Goal: Task Accomplishment & Management: Use online tool/utility

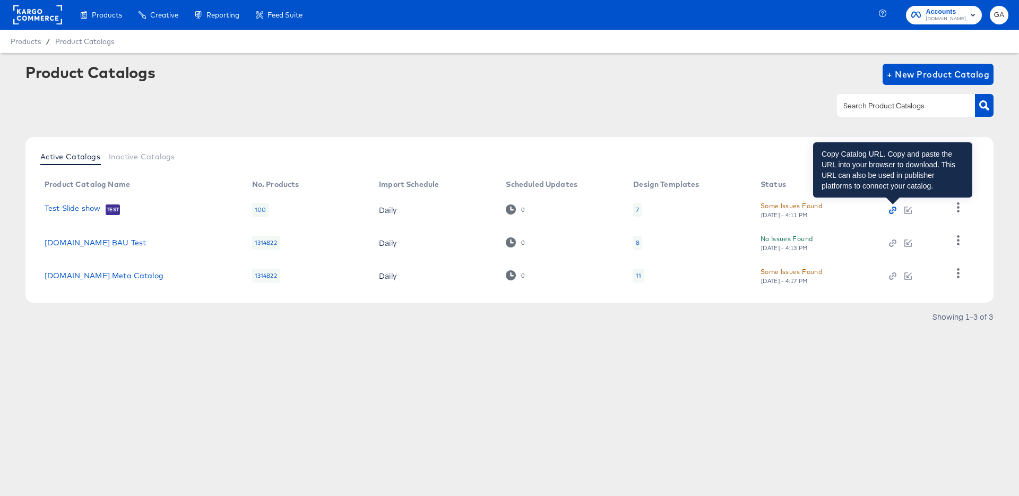
click at [895, 211] on icon "button" at bounding box center [892, 209] width 7 height 7
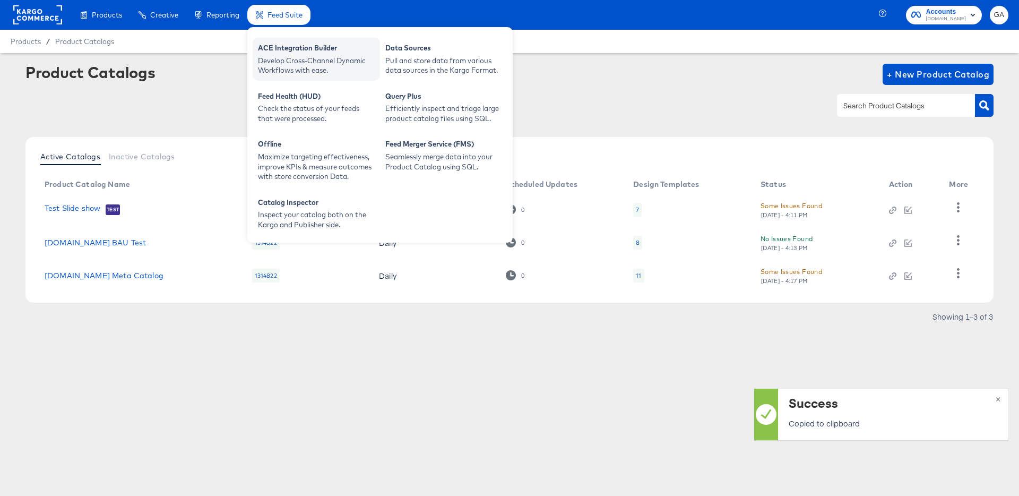
click at [306, 61] on div "Develop Cross-Channel Dynamic Workflows with ease." at bounding box center [316, 66] width 117 height 20
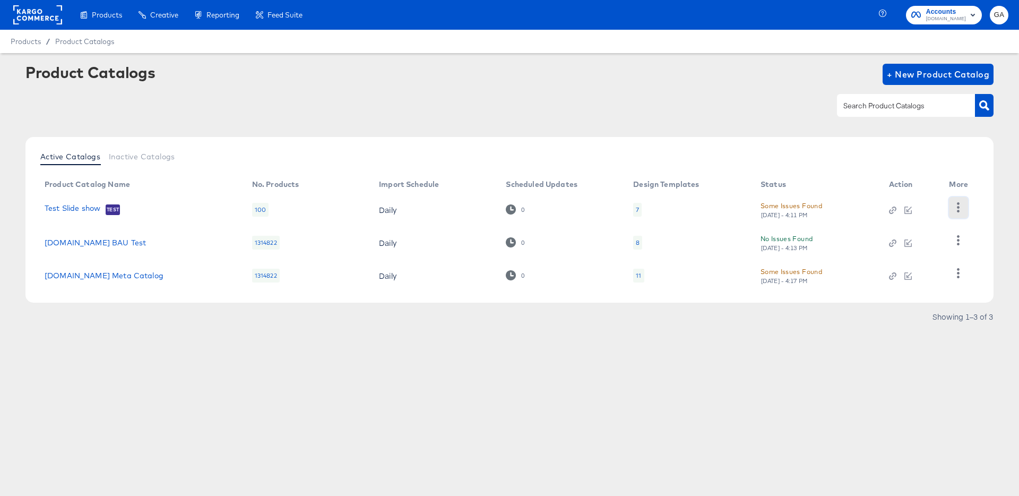
click at [956, 206] on icon "button" at bounding box center [958, 207] width 10 height 10
click at [913, 245] on div "HUD Checks (Internal)" at bounding box center [915, 246] width 106 height 17
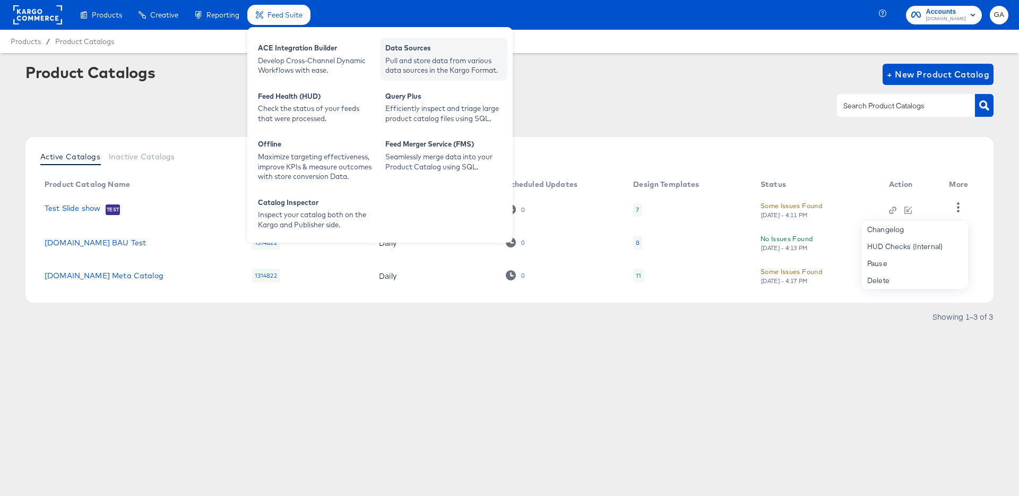
click at [417, 54] on div "Data Sources" at bounding box center [443, 49] width 117 height 13
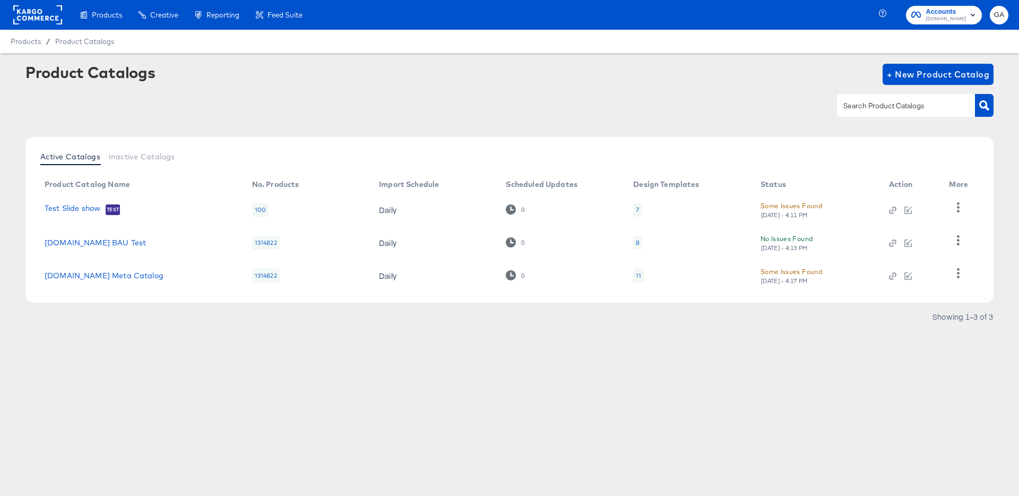
click at [574, 42] on div "Products / Product Catalogs" at bounding box center [509, 41] width 1019 height 23
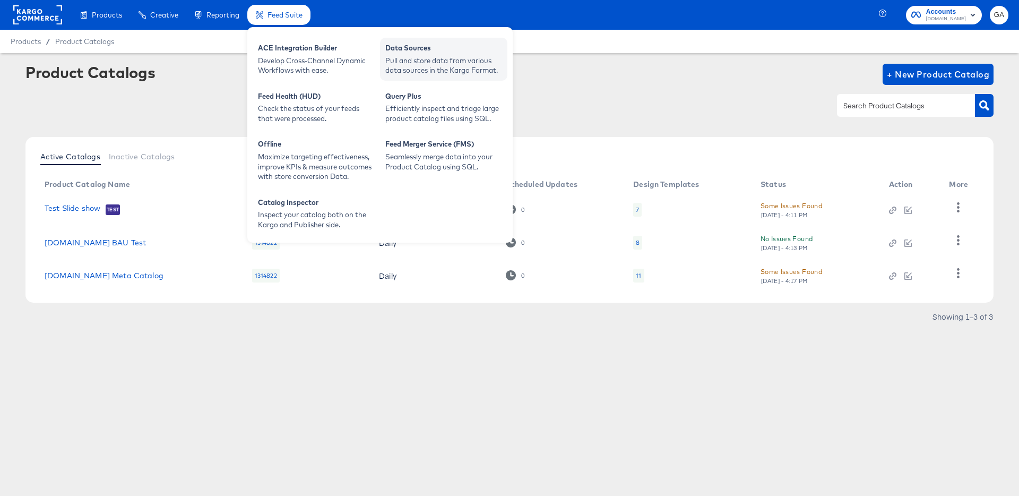
click at [433, 59] on div "Pull and store data from various data sources in the Kargo Format." at bounding box center [443, 66] width 117 height 20
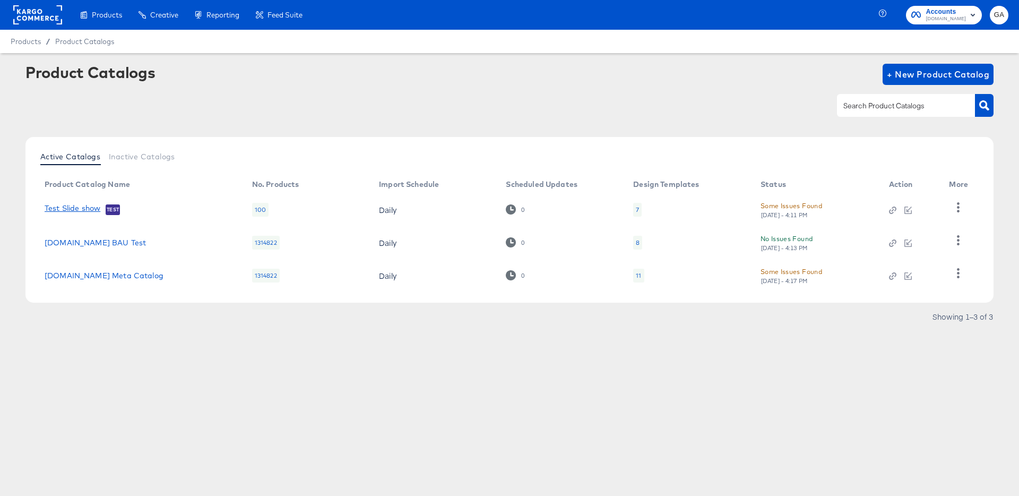
click at [95, 206] on link "Test Slide show" at bounding box center [73, 209] width 56 height 11
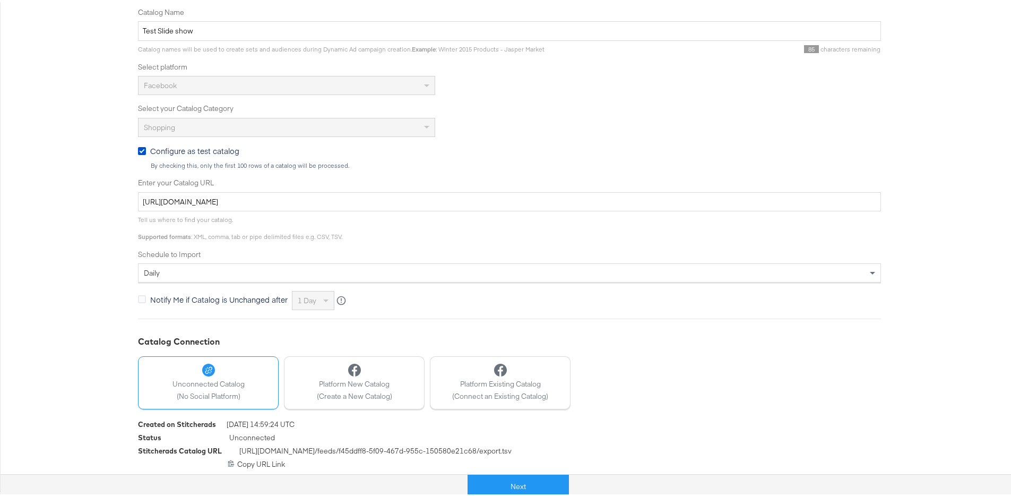
scroll to position [217, 0]
click at [497, 478] on button "Next" at bounding box center [518, 484] width 101 height 24
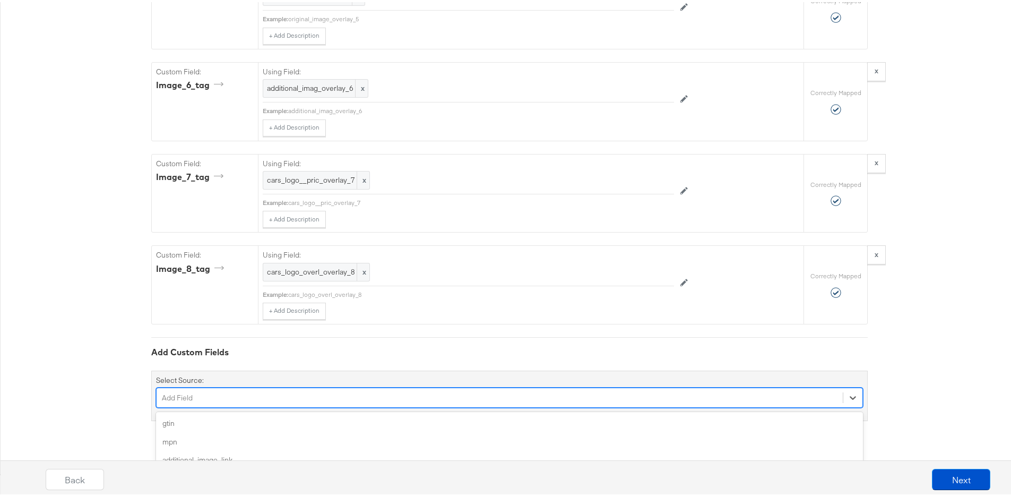
scroll to position [2385, 0]
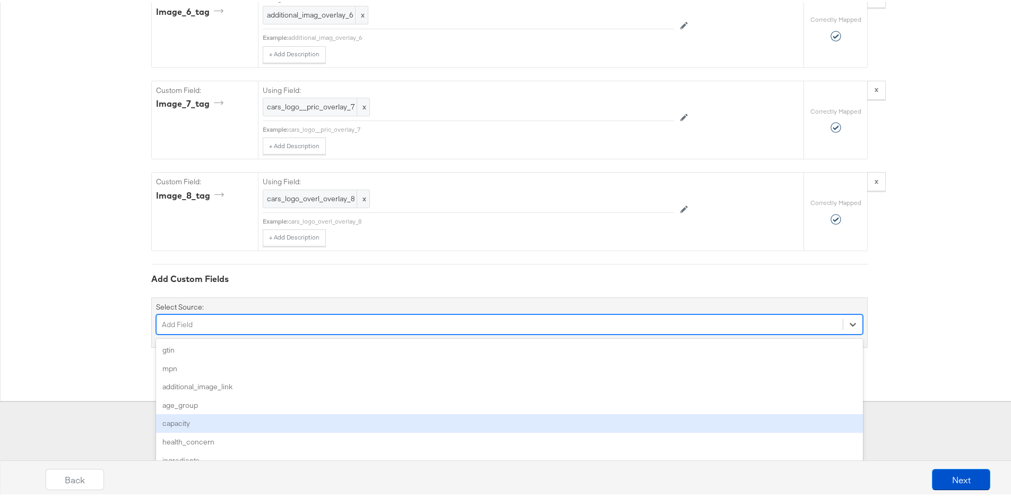
click at [531, 332] on div "option capacity focused, 5 of 155. 155 results available. Use Up and Down to ch…" at bounding box center [509, 322] width 707 height 20
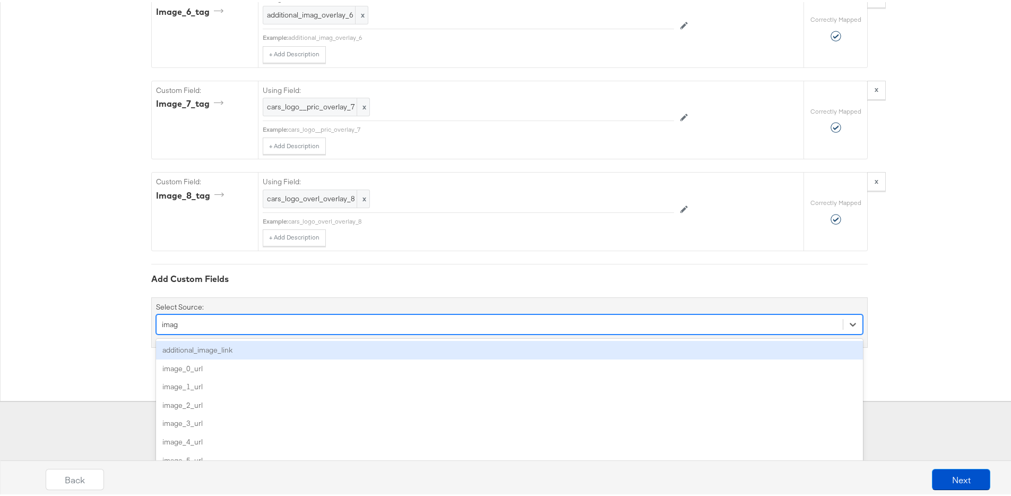
type input "imag"
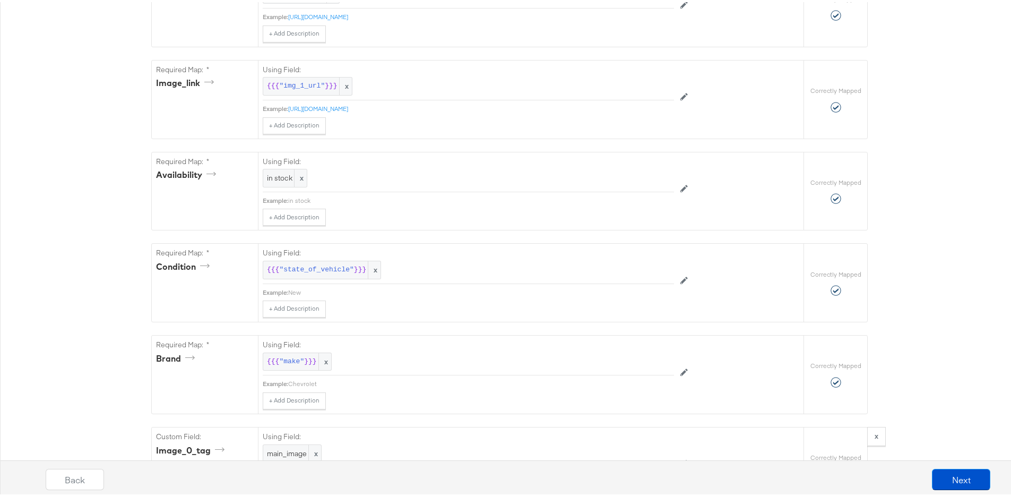
scroll to position [0, 0]
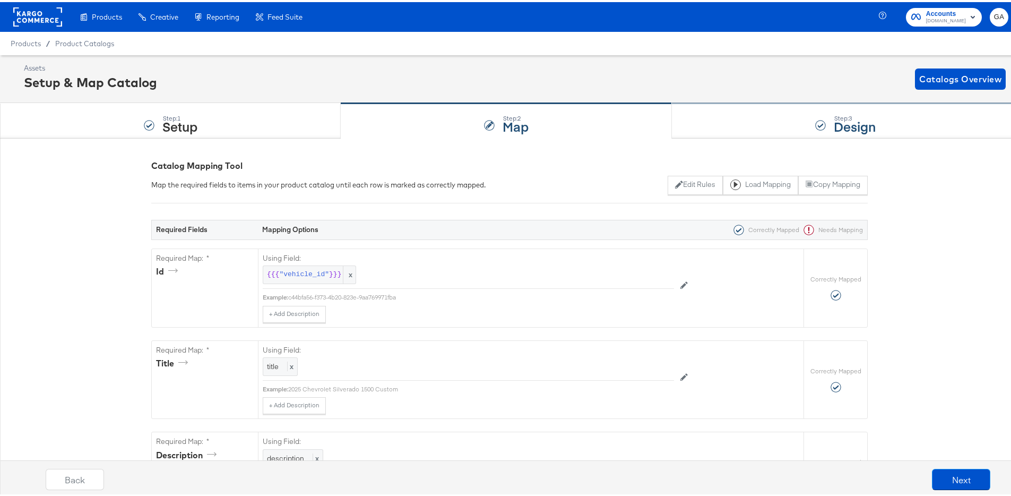
click at [841, 122] on strong "Design" at bounding box center [855, 124] width 42 height 18
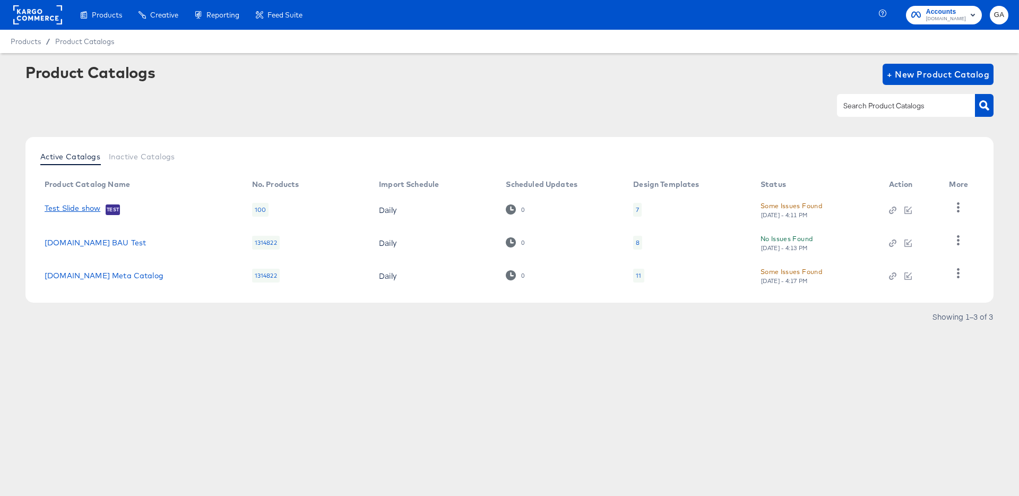
click at [91, 208] on link "Test Slide show" at bounding box center [73, 209] width 56 height 11
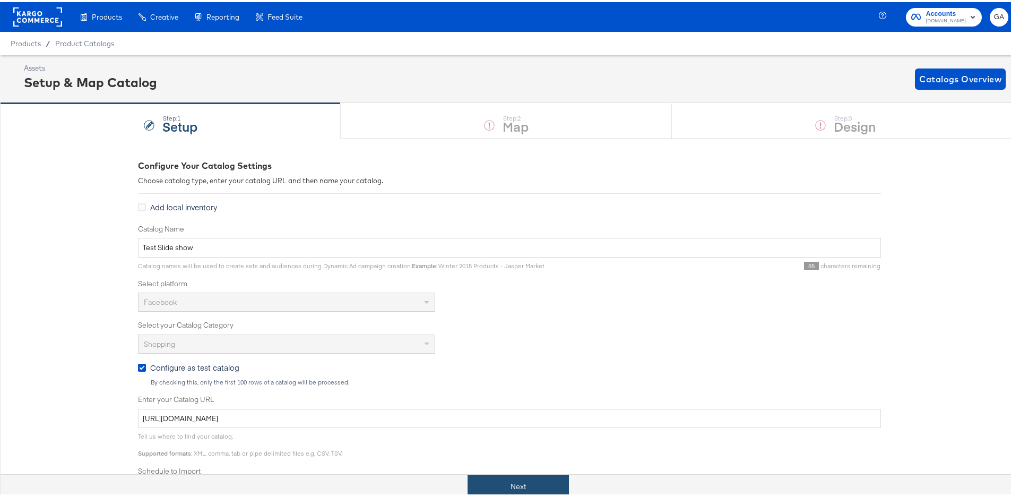
click at [528, 481] on button "Next" at bounding box center [518, 484] width 101 height 24
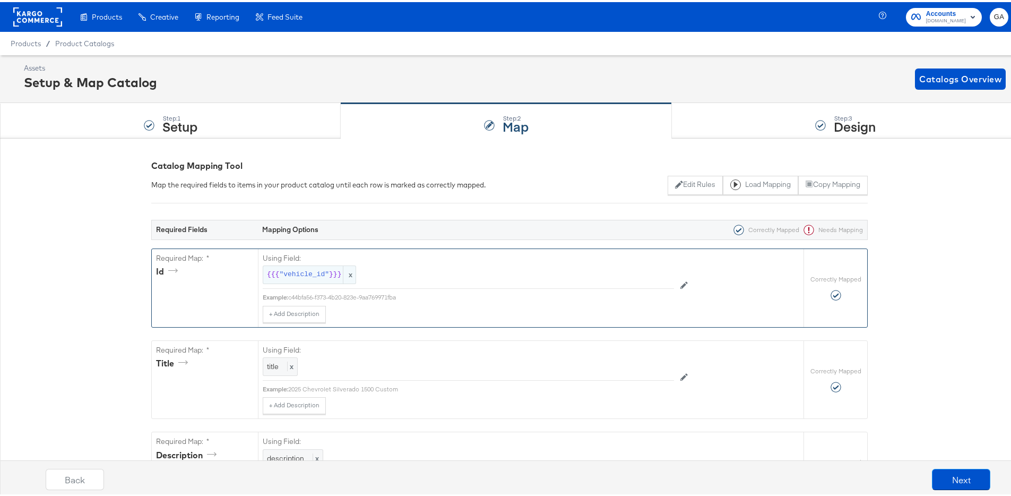
click at [348, 272] on span "x" at bounding box center [349, 273] width 13 height 18
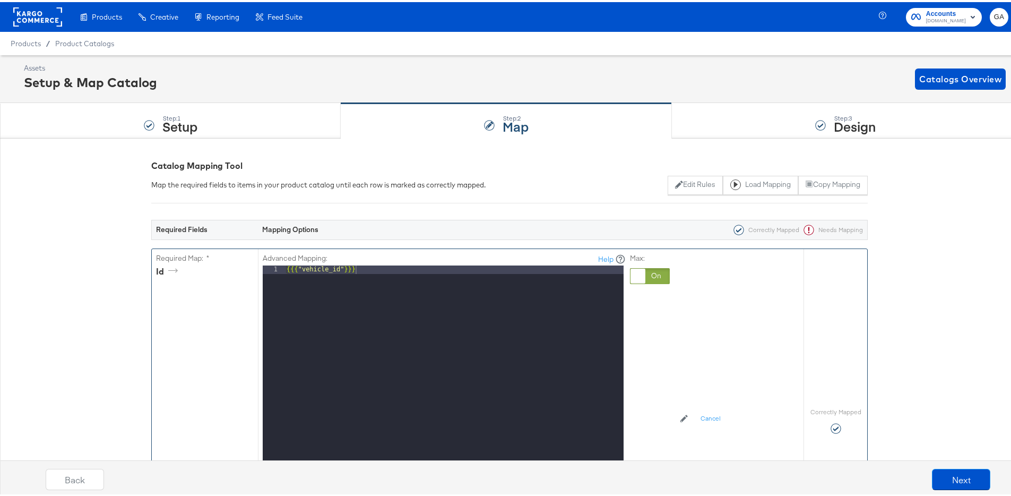
click at [635, 274] on div at bounding box center [637, 273] width 15 height 15
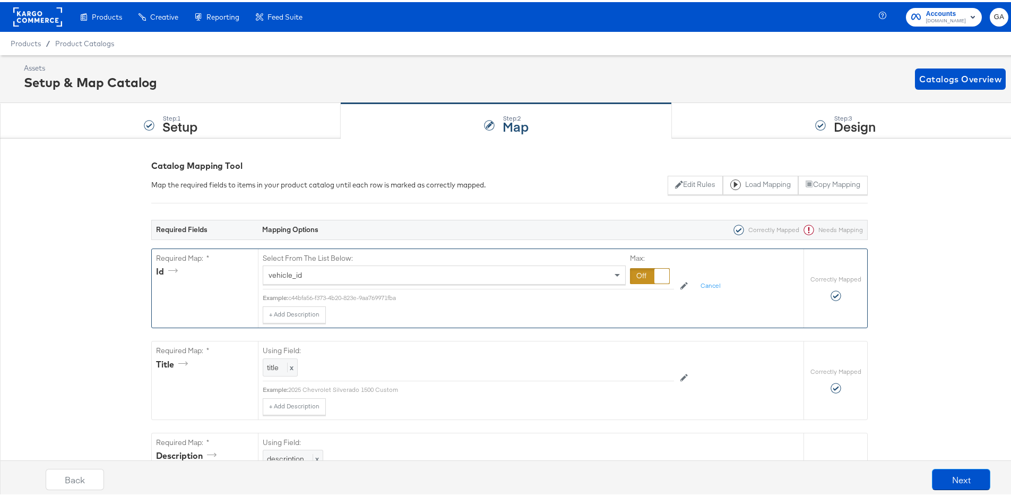
click at [323, 270] on div "vehicle_id" at bounding box center [444, 273] width 362 height 18
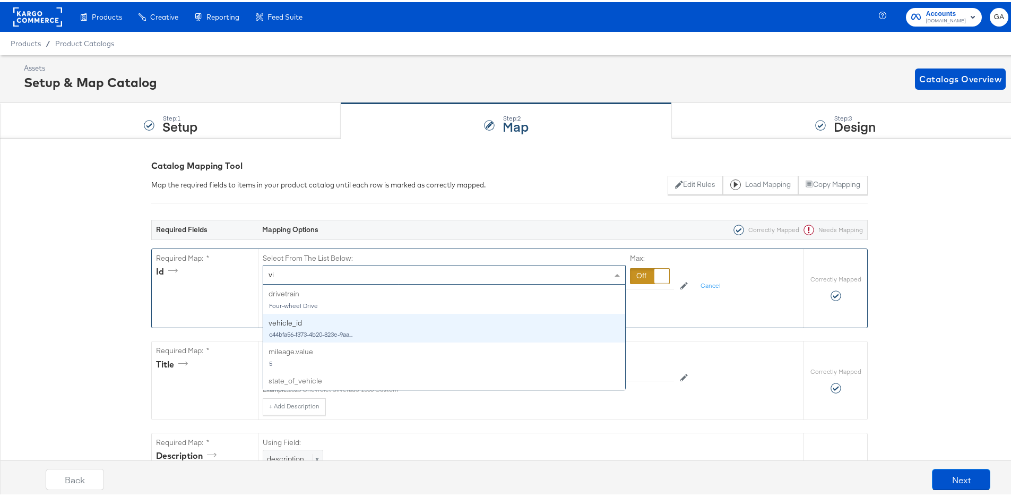
type input "vin"
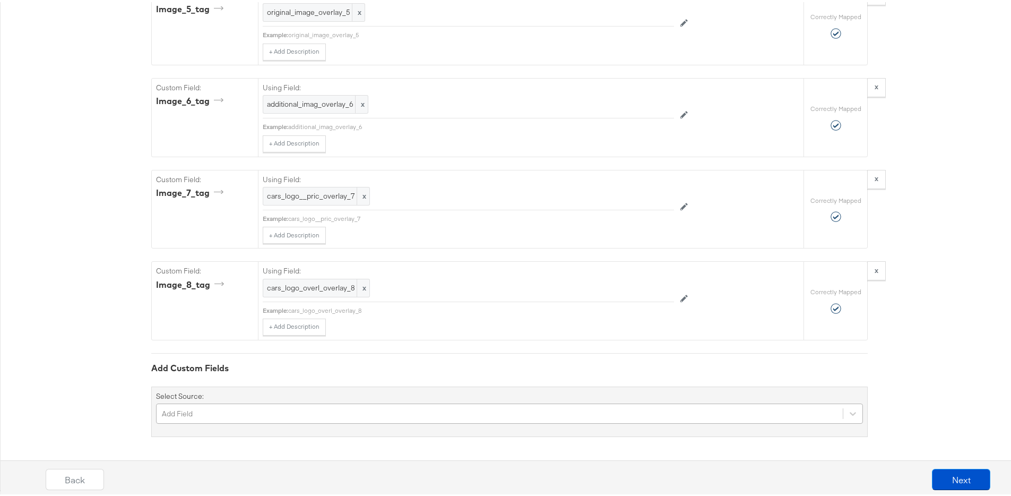
scroll to position [2385, 0]
click at [298, 411] on div "Add Field" at bounding box center [509, 411] width 707 height 20
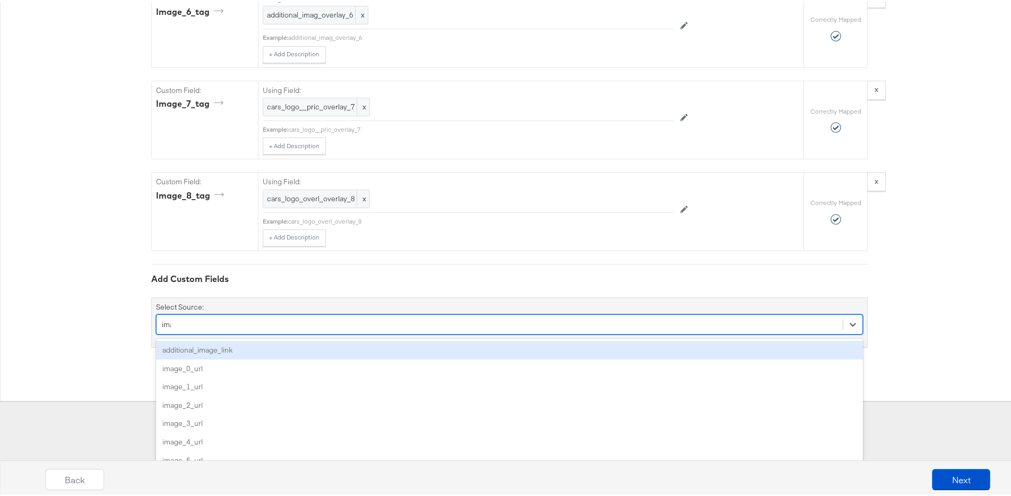
type input "image"
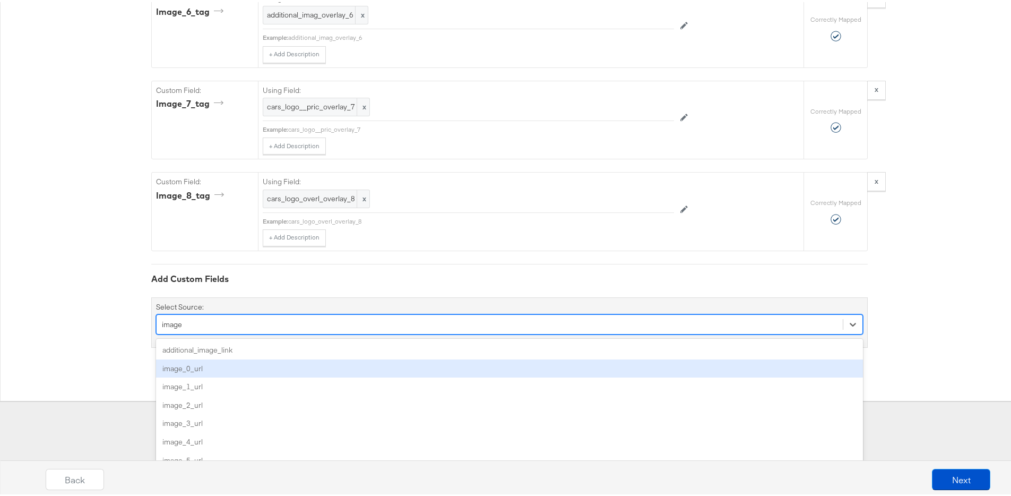
click at [198, 366] on div "image_0_url" at bounding box center [509, 366] width 707 height 19
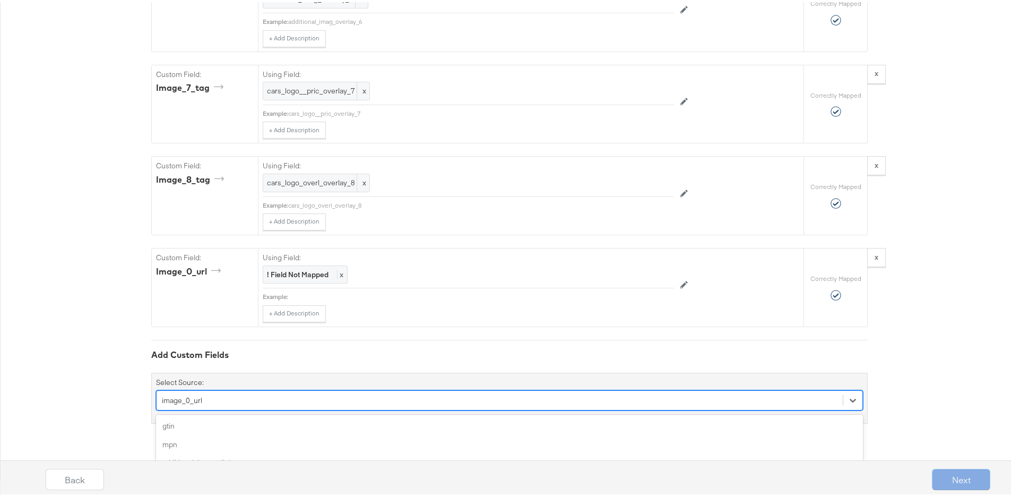
scroll to position [2477, 0]
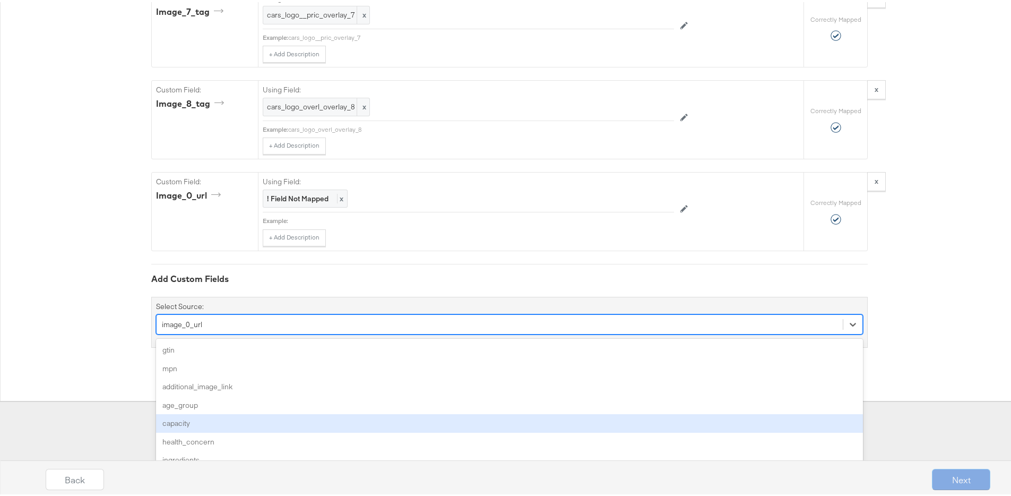
click at [236, 332] on div "option image_0_url, selected. option capacity focused, 5 of 154. 154 results av…" at bounding box center [509, 322] width 707 height 20
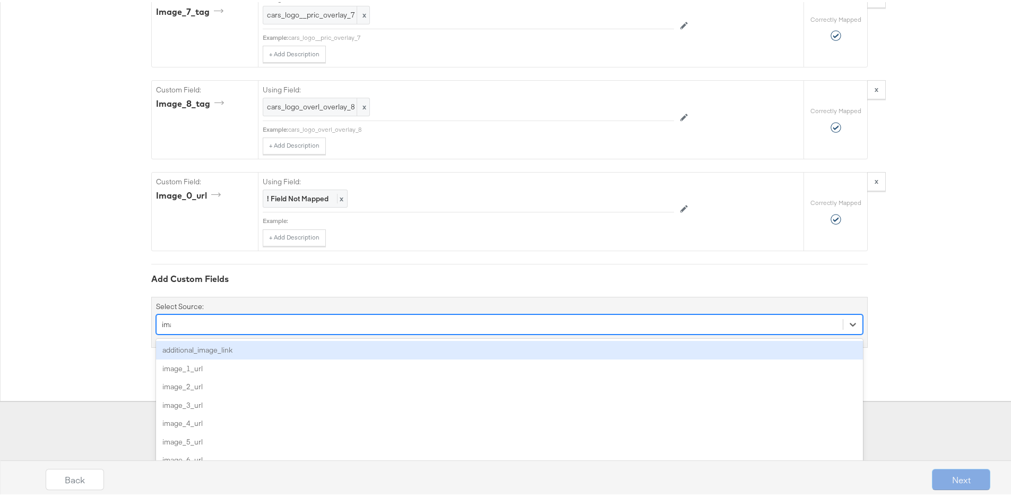
type input "image"
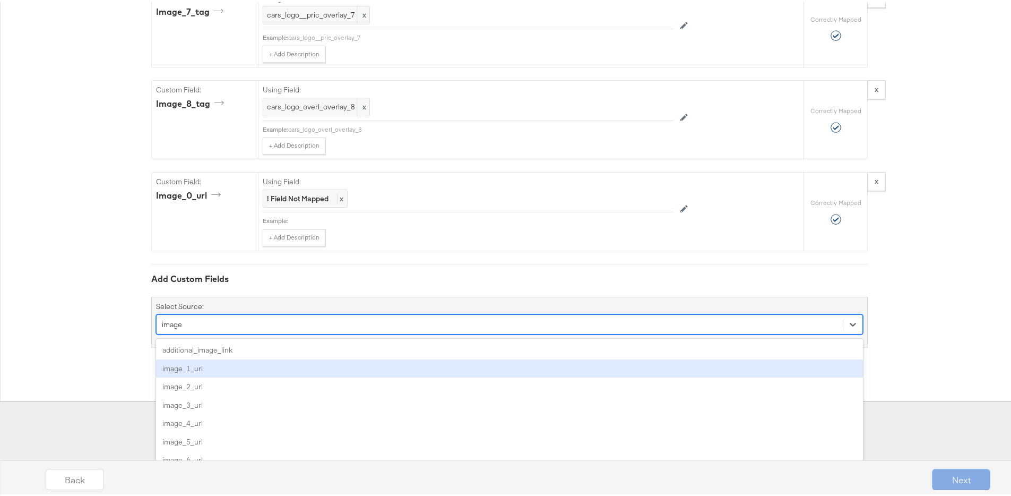
click at [208, 373] on div "image_1_url" at bounding box center [509, 366] width 707 height 19
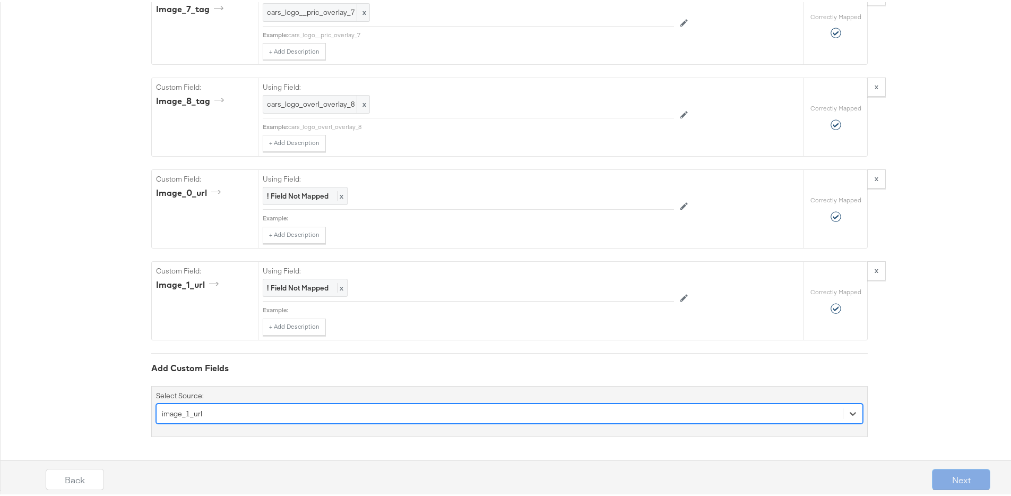
click at [293, 409] on div "option image_1_url, selected. Select is focused ,type to refine list, press Dow…" at bounding box center [509, 411] width 707 height 20
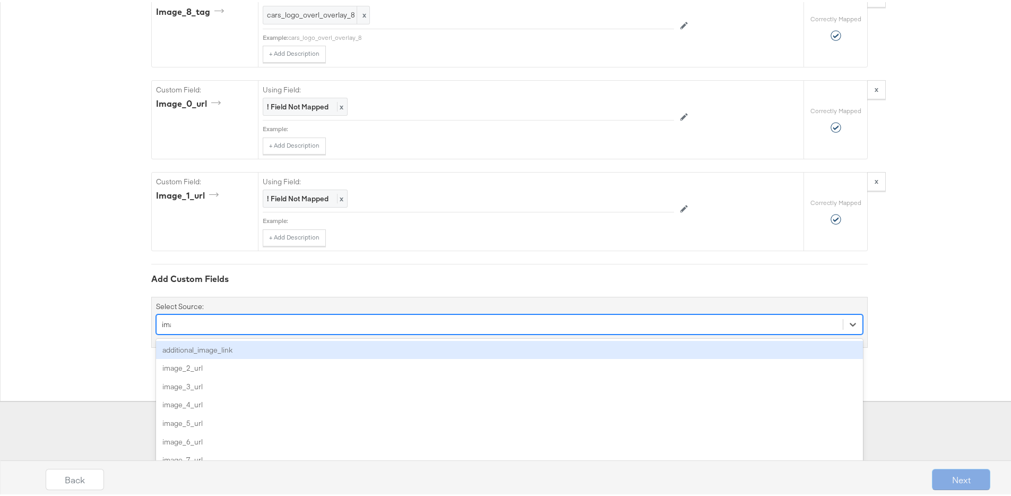
type input "image"
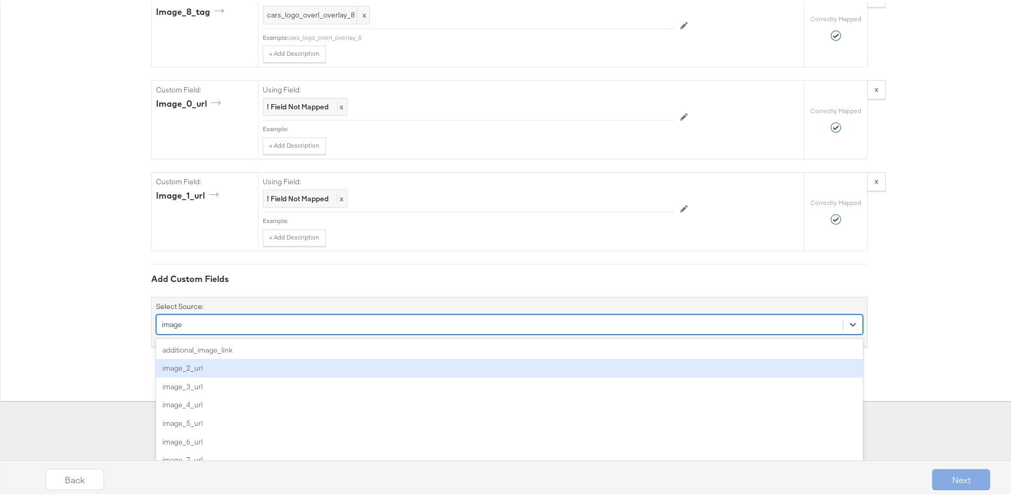
click at [175, 370] on div "image_2_url" at bounding box center [509, 366] width 707 height 19
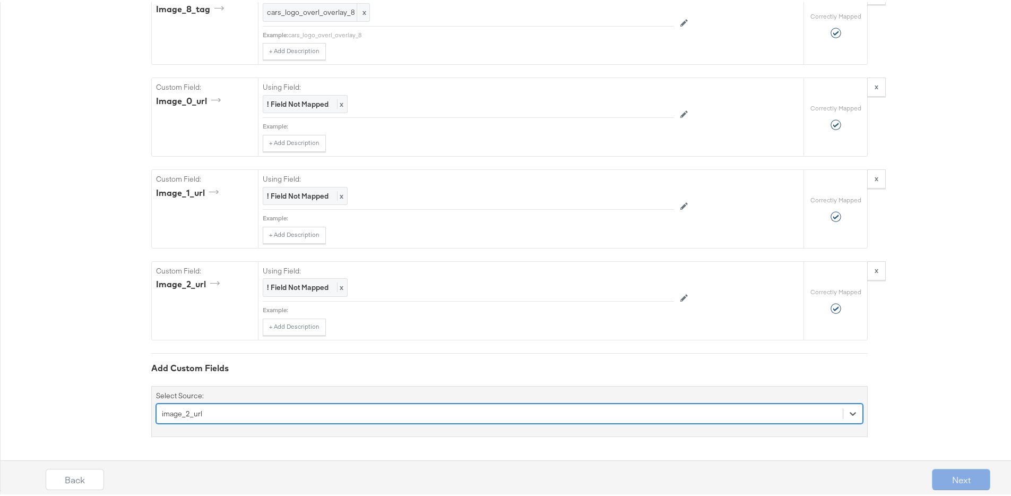
scroll to position [2660, 0]
click at [295, 417] on div "option image_2_url, selected. Select is focused ,type to refine list, press Dow…" at bounding box center [509, 411] width 707 height 20
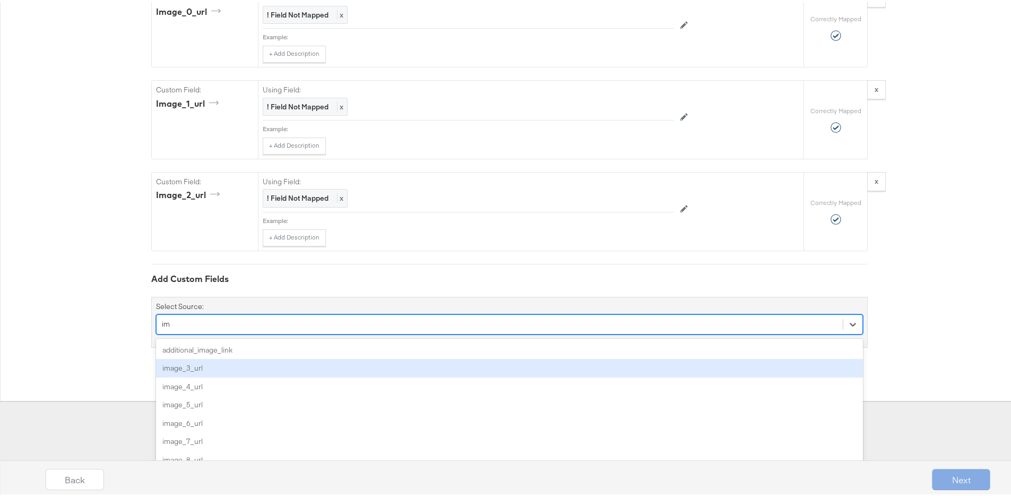
type input "im"
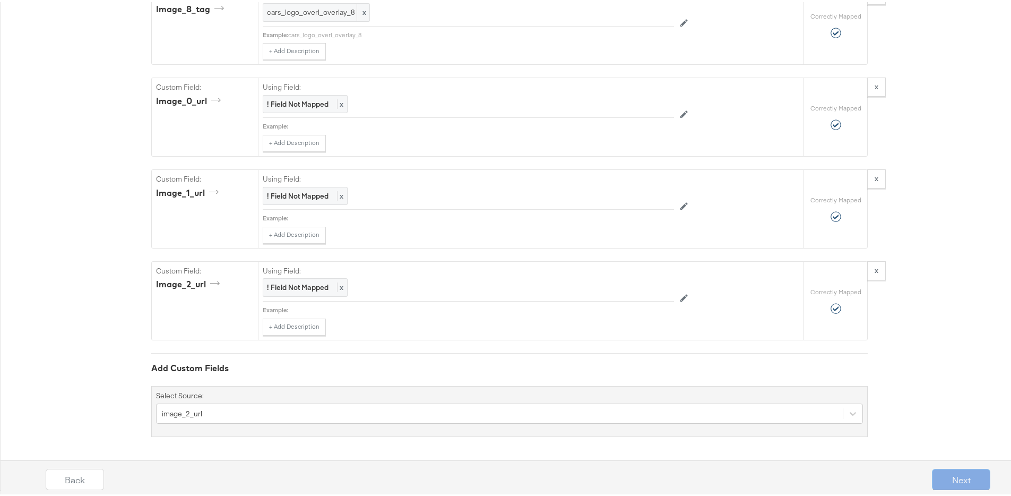
scroll to position [2571, 0]
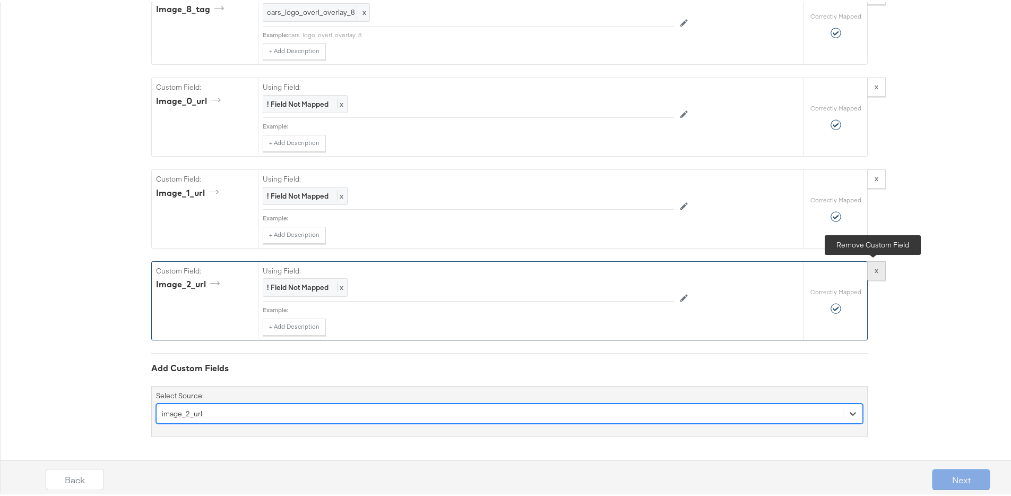
click at [875, 272] on strong "x" at bounding box center [877, 268] width 4 height 10
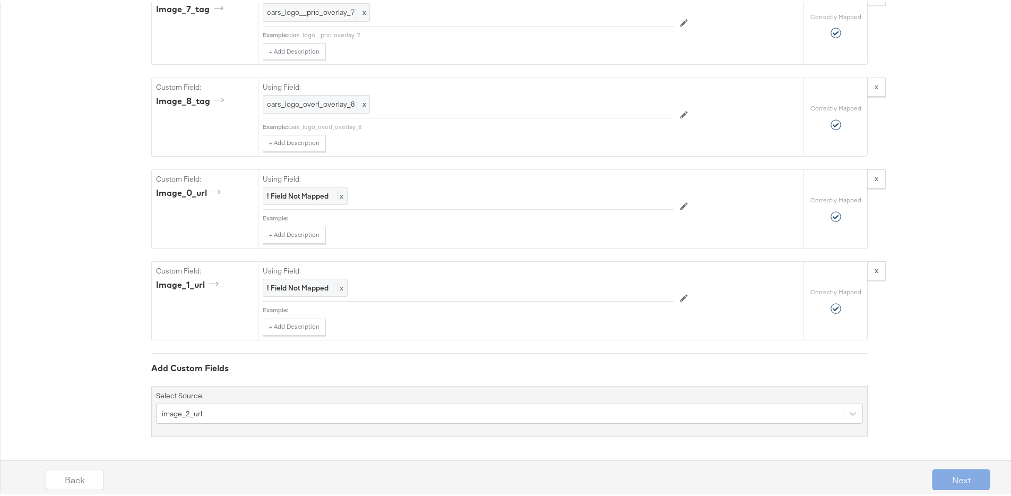
scroll to position [2479, 0]
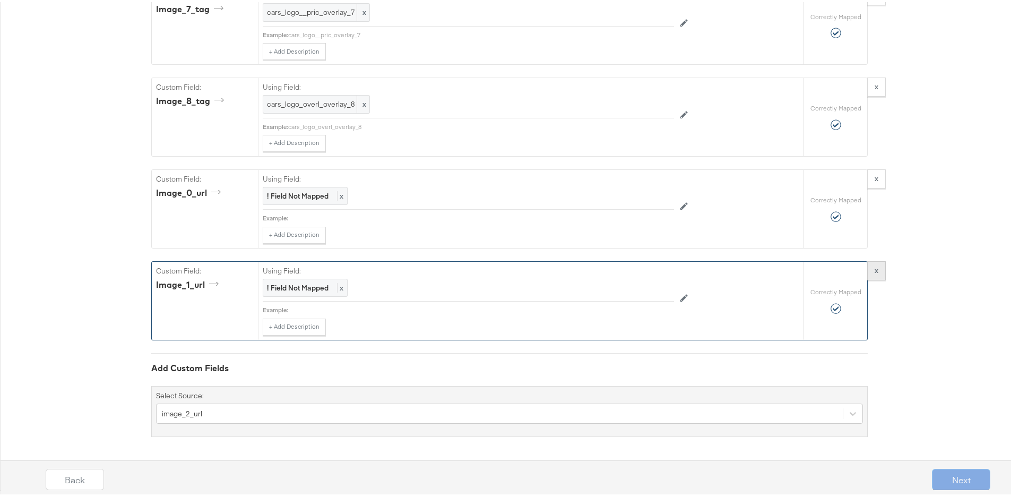
click at [875, 272] on strong "x" at bounding box center [877, 268] width 4 height 10
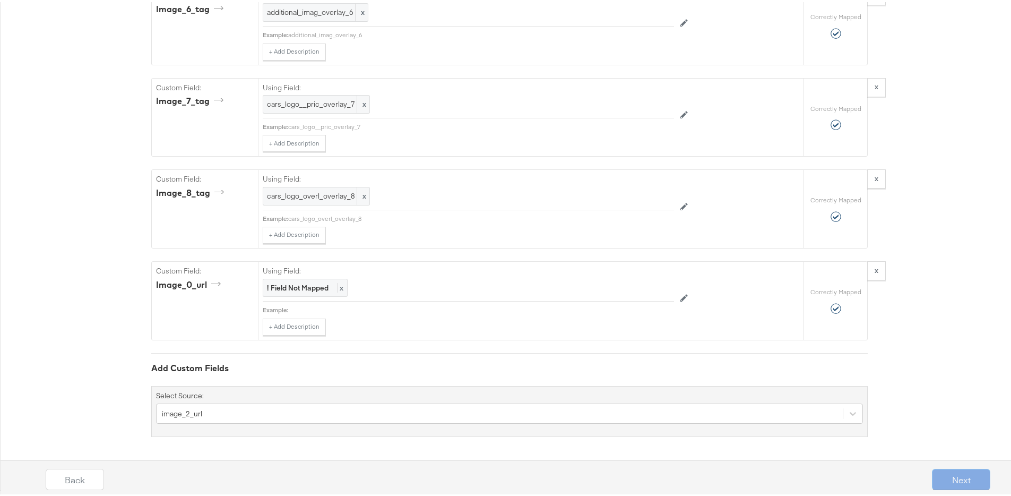
scroll to position [2388, 0]
click at [875, 272] on strong "x" at bounding box center [877, 268] width 4 height 10
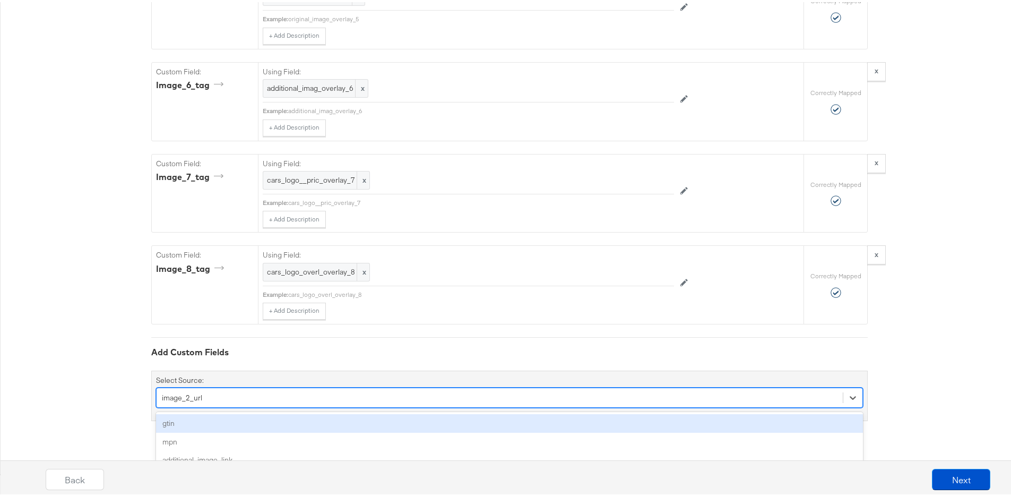
scroll to position [2385, 0]
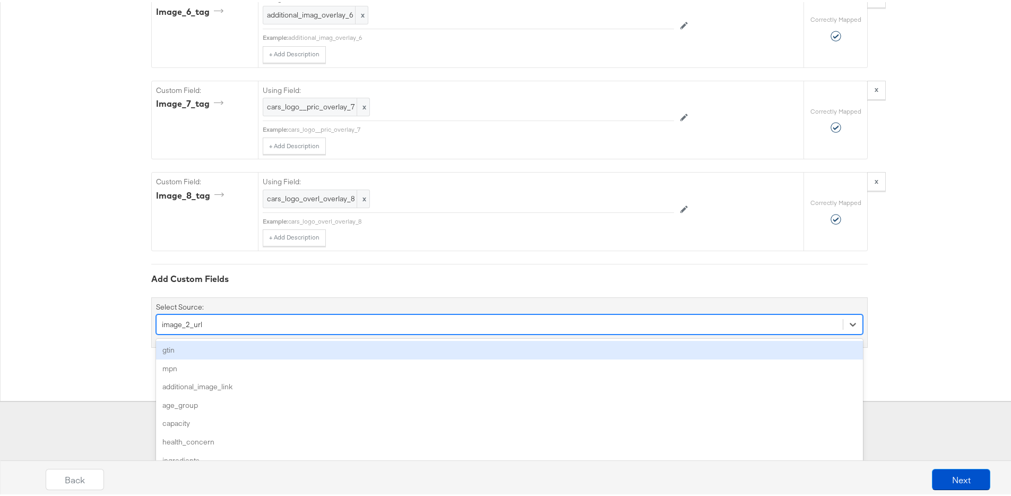
click at [256, 332] on div "option image_2_url, selected. option gtin focused, 1 of 155. 155 results availa…" at bounding box center [509, 322] width 707 height 20
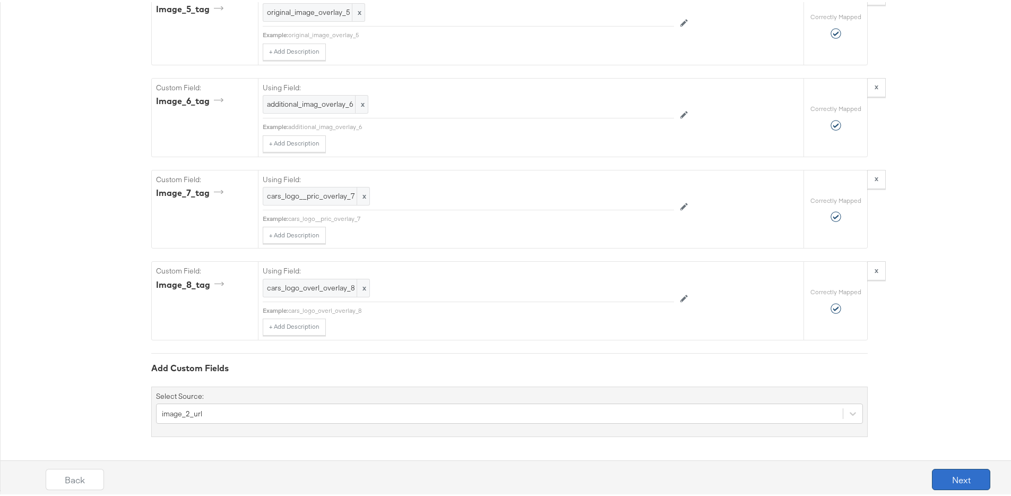
click at [951, 474] on button "Next" at bounding box center [961, 476] width 58 height 21
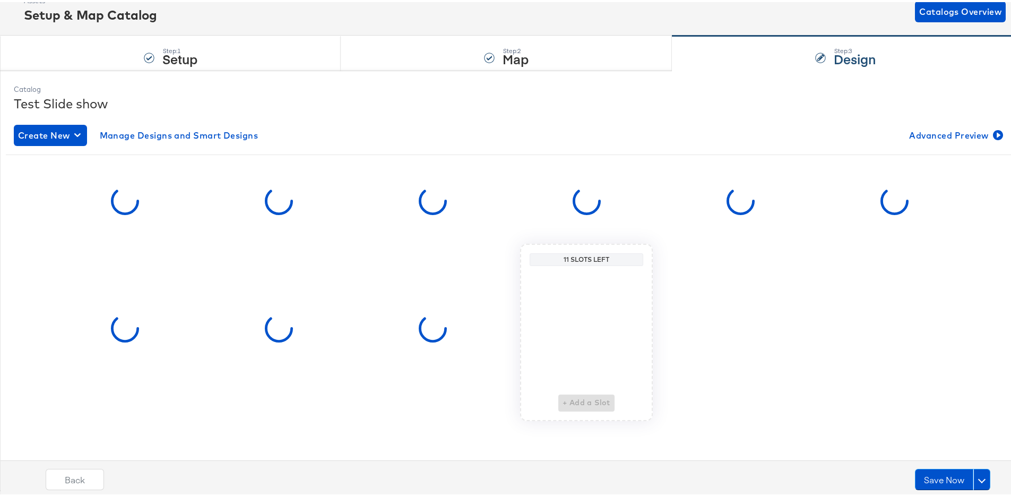
scroll to position [0, 0]
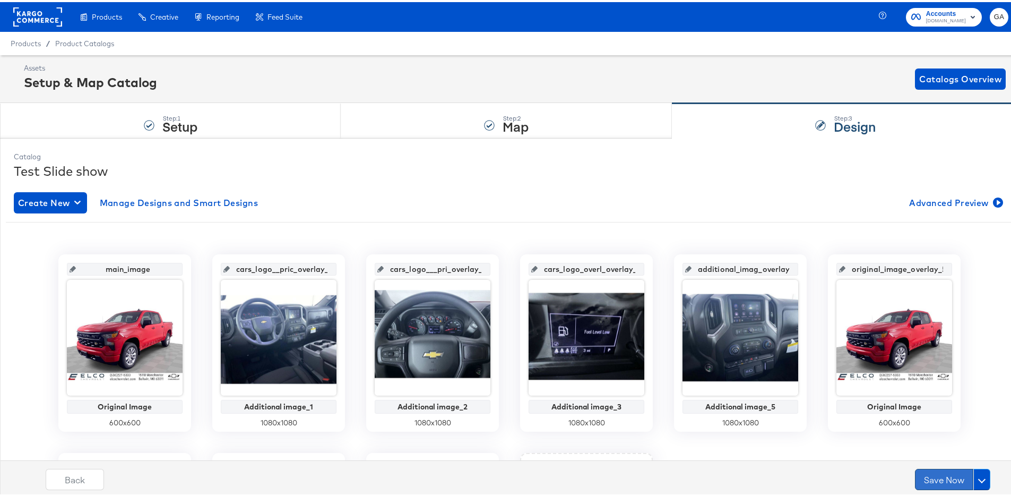
click at [933, 473] on button "Save Now" at bounding box center [944, 476] width 58 height 21
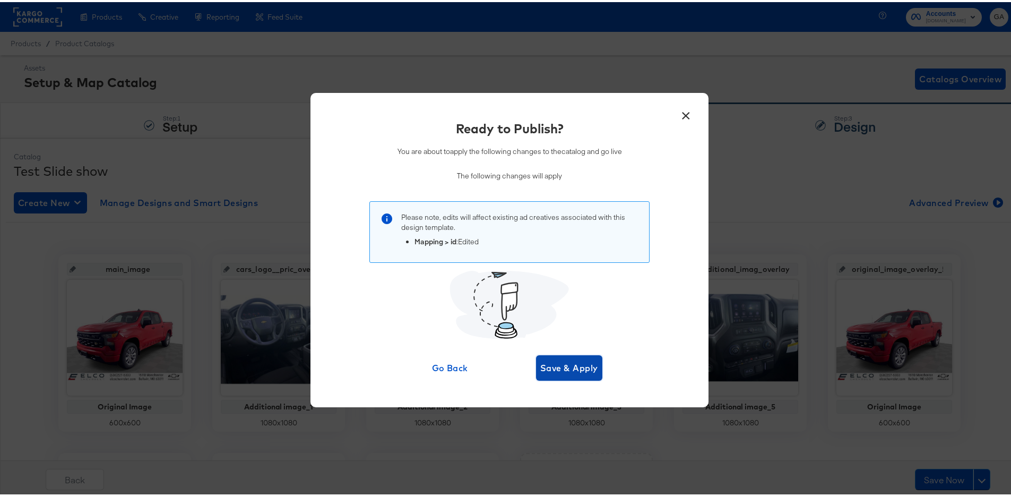
click at [560, 359] on span "Save & Apply" at bounding box center [569, 365] width 58 height 15
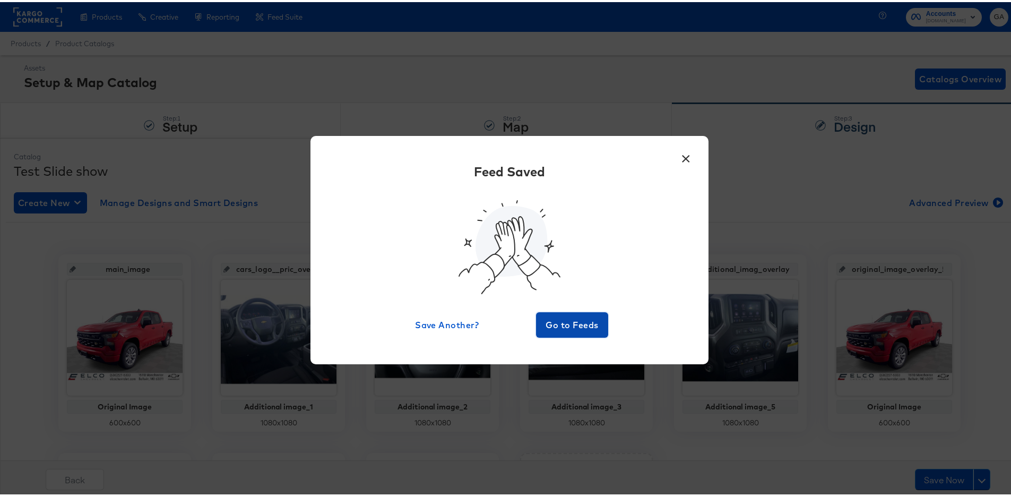
click at [574, 319] on span "Go to Feeds" at bounding box center [572, 322] width 64 height 15
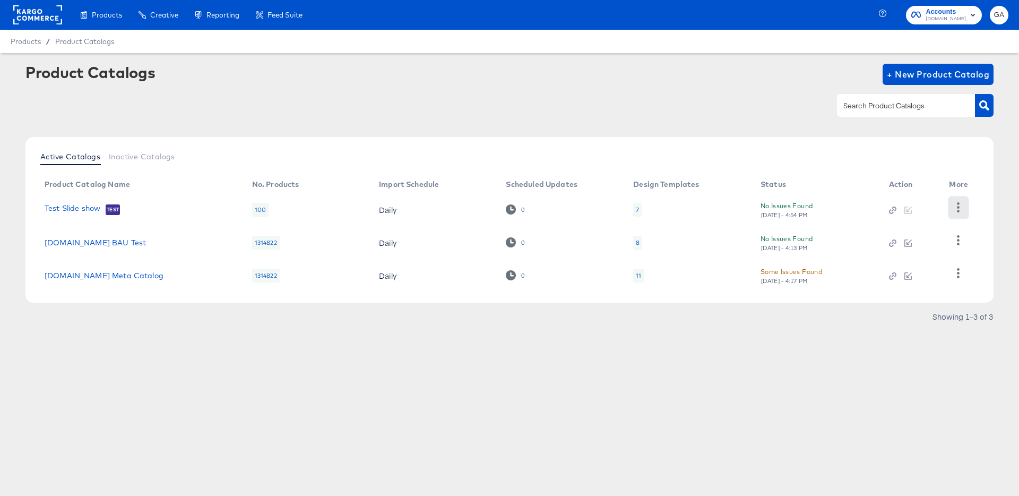
click at [958, 206] on icon "button" at bounding box center [958, 207] width 10 height 10
click at [923, 245] on div "HUD Checks (Internal)" at bounding box center [915, 246] width 106 height 17
click at [79, 208] on link "Test Slide show" at bounding box center [73, 209] width 56 height 11
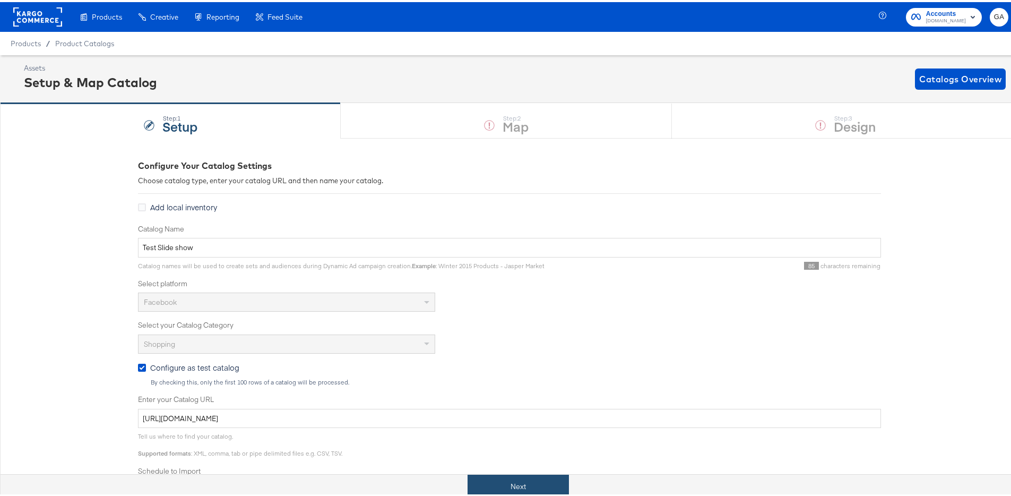
click at [517, 485] on button "Next" at bounding box center [518, 484] width 101 height 24
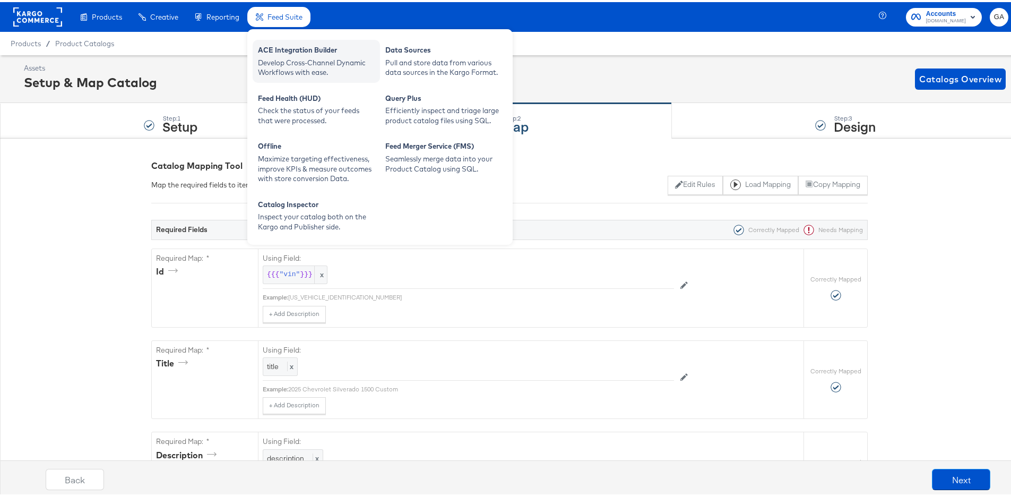
click at [301, 62] on div "Develop Cross-Channel Dynamic Workflows with ease." at bounding box center [316, 66] width 117 height 20
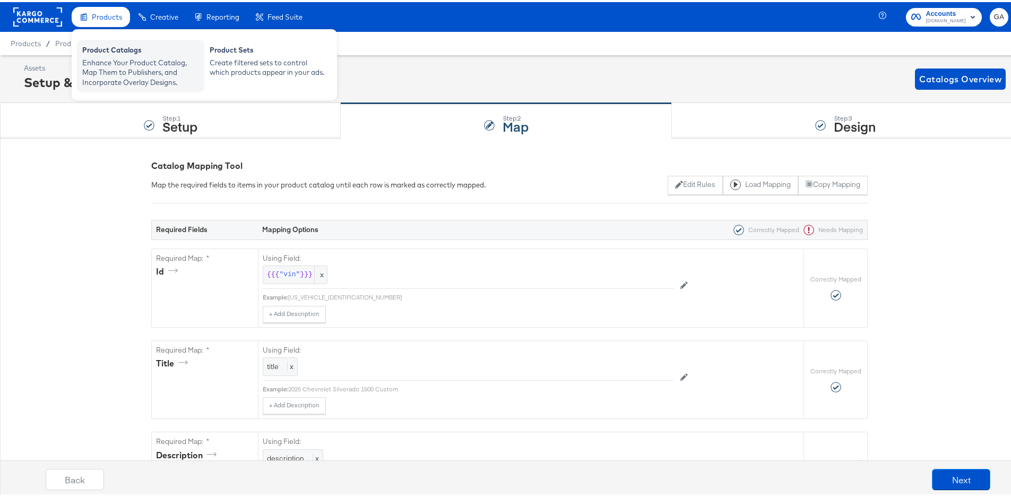
click at [101, 52] on div "Product Catalogs" at bounding box center [140, 49] width 117 height 13
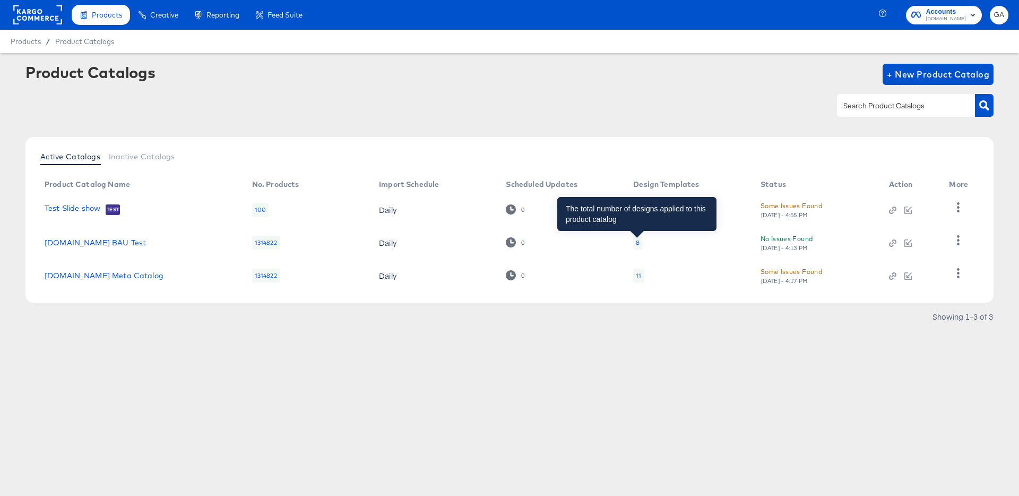
click at [636, 243] on div "8" at bounding box center [638, 242] width 4 height 8
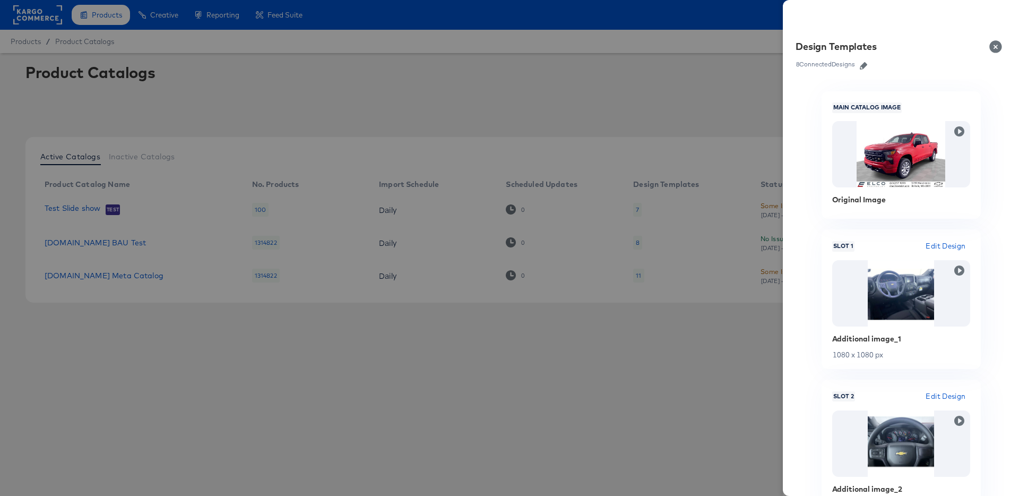
click at [995, 45] on button "Close" at bounding box center [998, 47] width 30 height 30
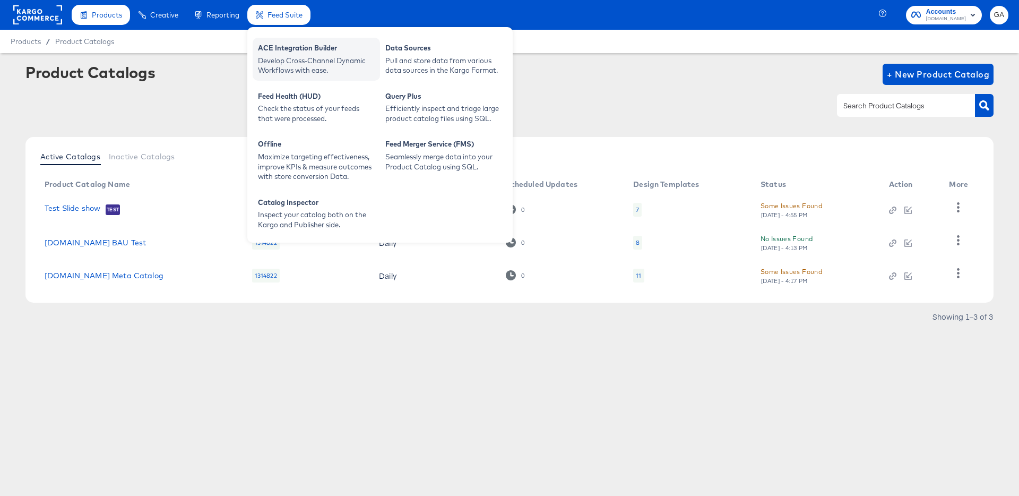
click at [288, 50] on div "ACE Integration Builder" at bounding box center [316, 49] width 117 height 13
click at [287, 66] on div "Develop Cross-Channel Dynamic Workflows with ease." at bounding box center [316, 66] width 117 height 20
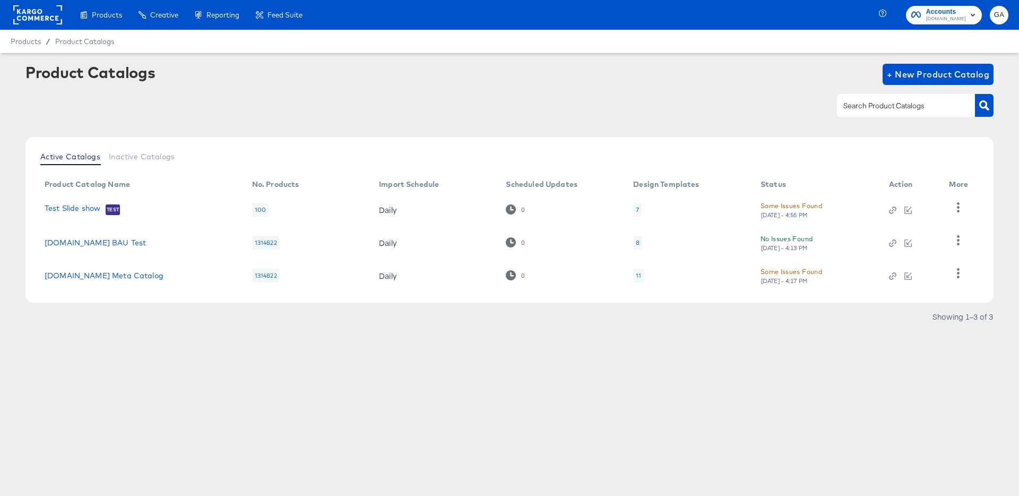
click at [788, 210] on div "Some Issues Found Thu, Aug 28th - 4:55 PM" at bounding box center [792, 209] width 62 height 19
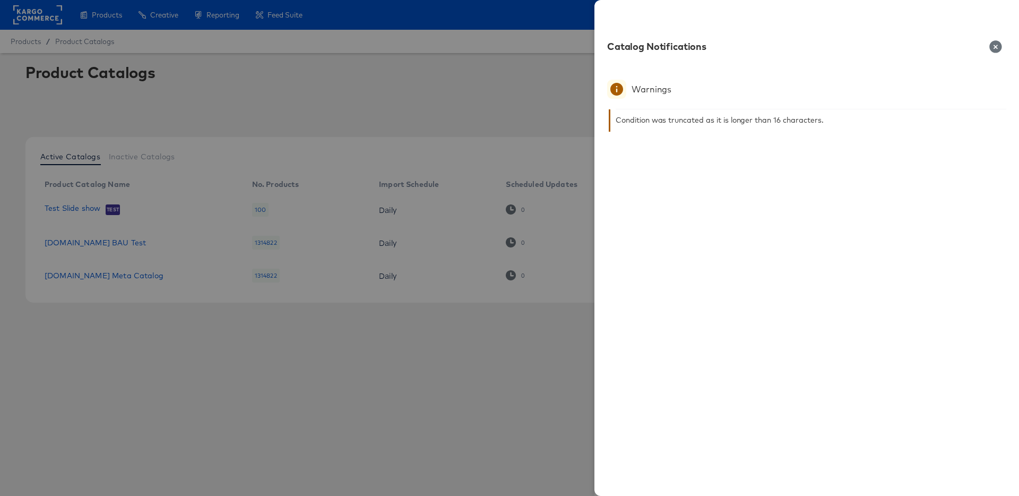
click at [995, 47] on icon "button" at bounding box center [995, 46] width 13 height 13
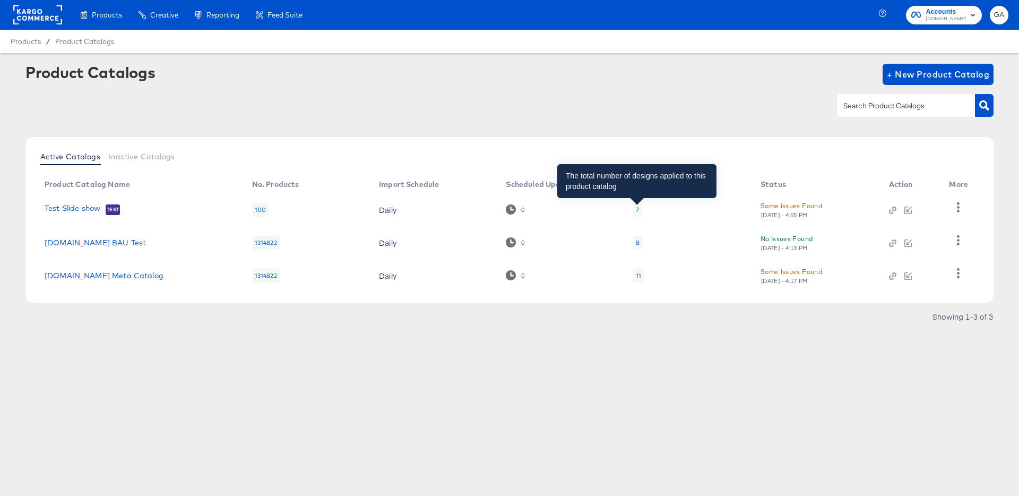
click at [638, 209] on div "7" at bounding box center [637, 209] width 3 height 8
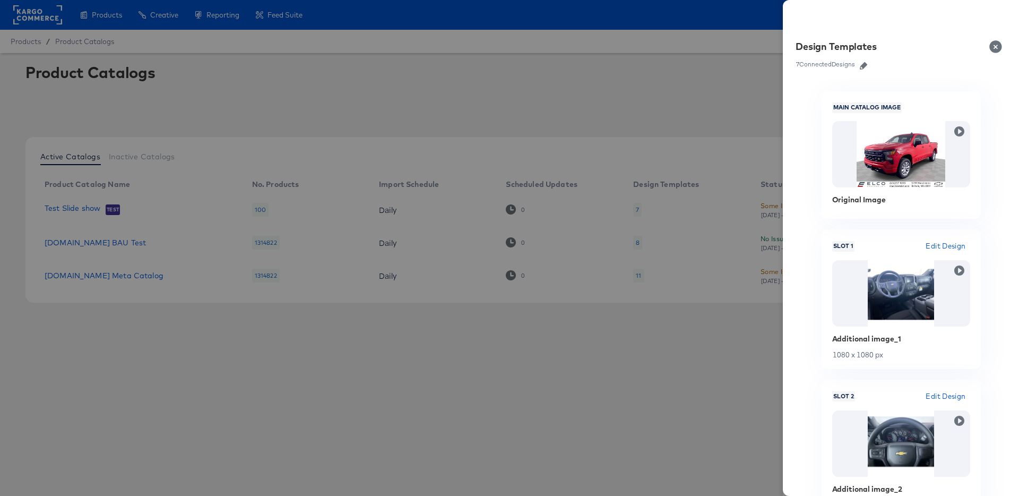
click at [864, 66] on icon "button" at bounding box center [863, 65] width 7 height 7
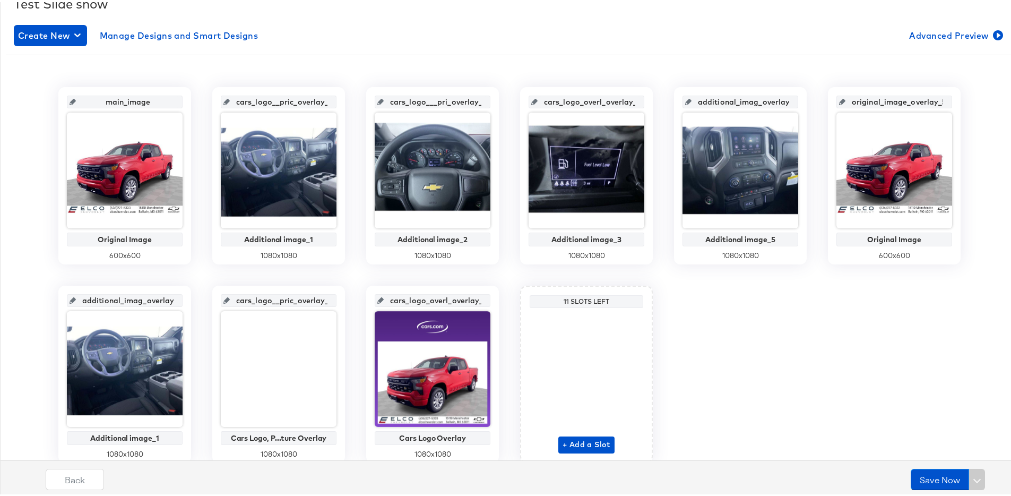
scroll to position [209, 0]
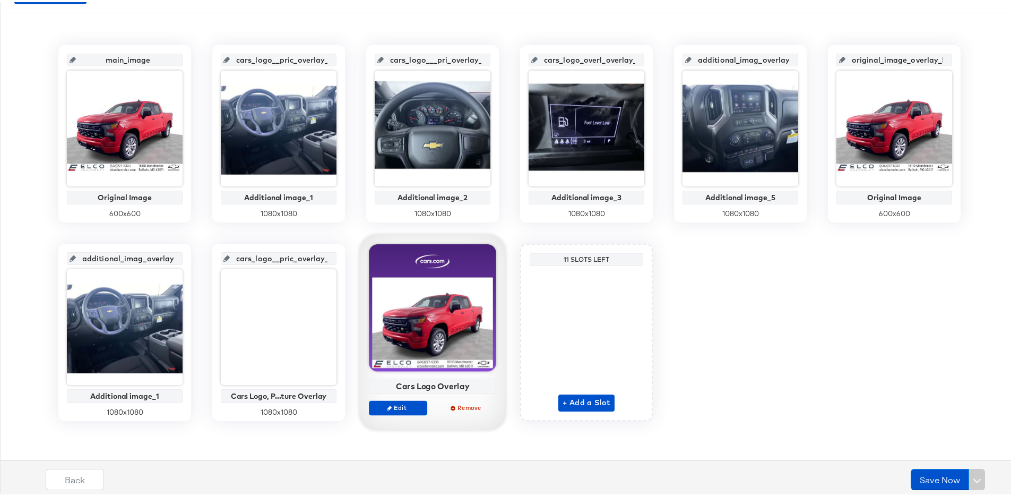
click at [451, 309] on div at bounding box center [432, 305] width 127 height 127
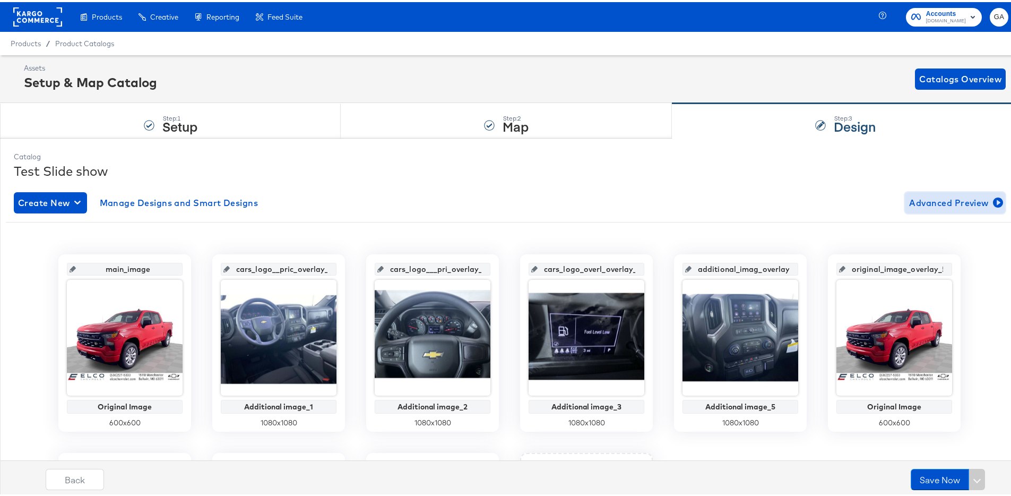
click at [939, 201] on span "Advanced Preview" at bounding box center [955, 200] width 92 height 15
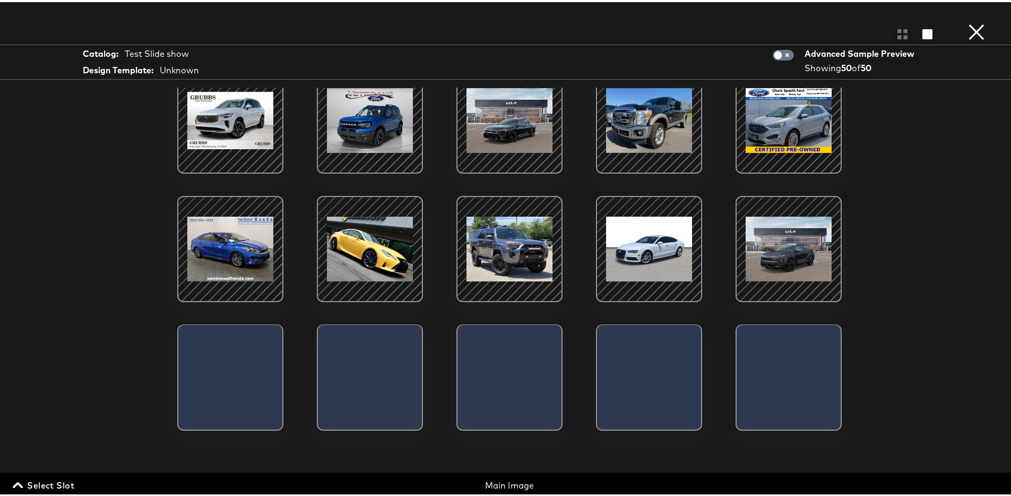
scroll to position [448, 0]
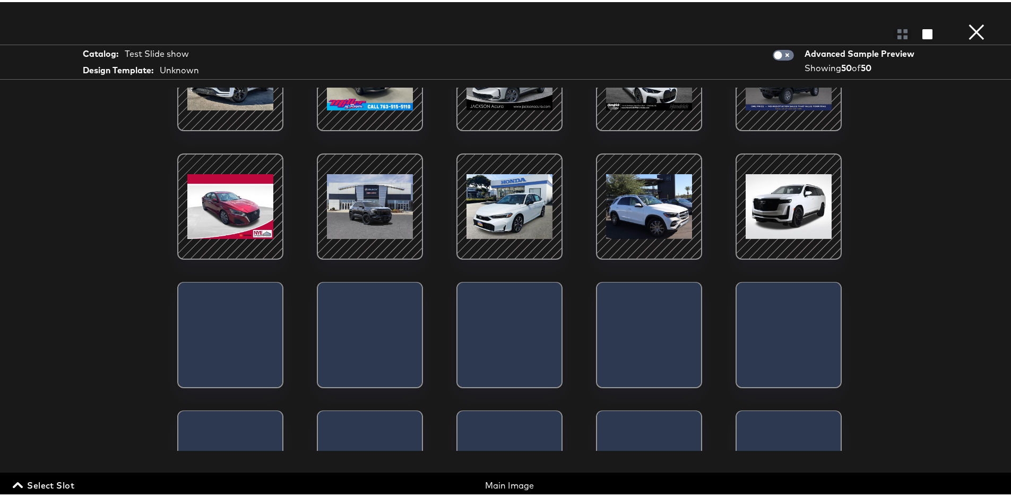
click at [53, 484] on span "Select Slot" at bounding box center [44, 483] width 59 height 15
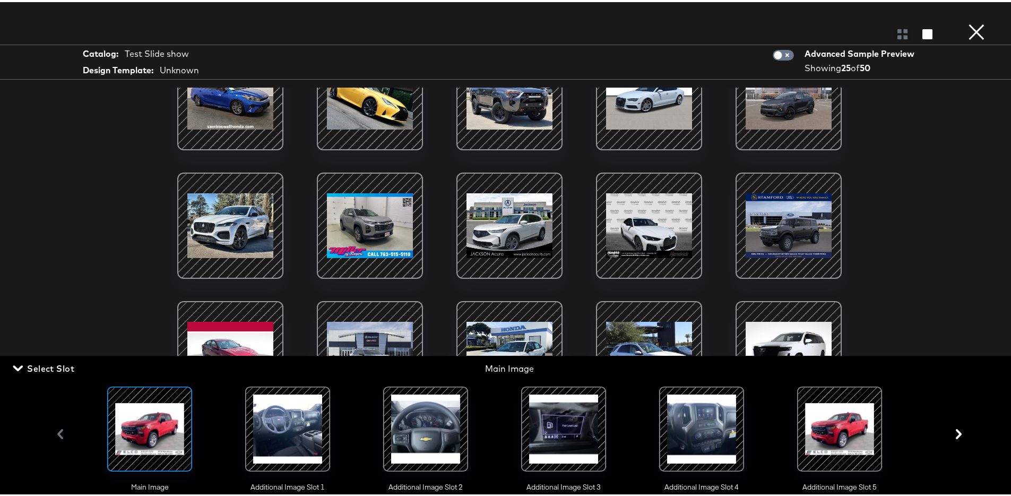
scroll to position [102, 0]
click at [558, 444] on div at bounding box center [564, 427] width 72 height 72
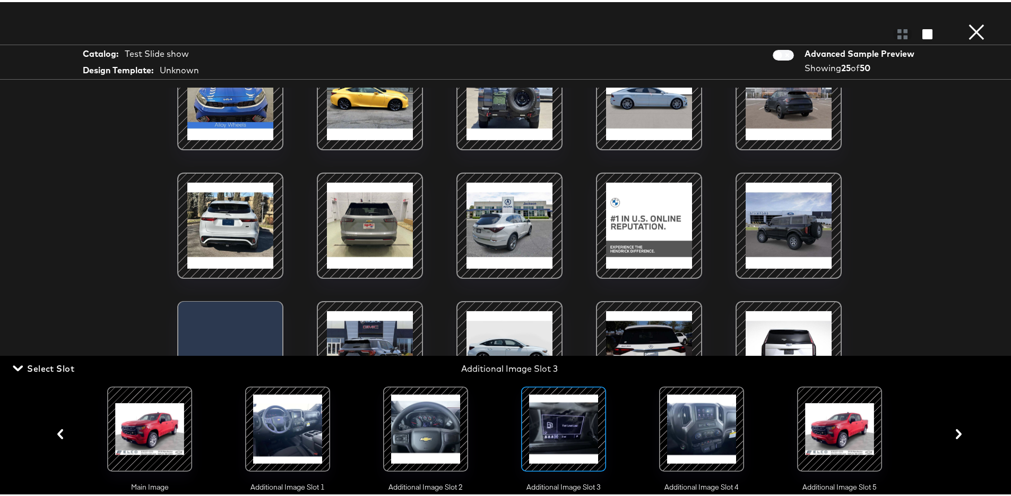
click at [956, 432] on icon "button" at bounding box center [959, 432] width 6 height 10
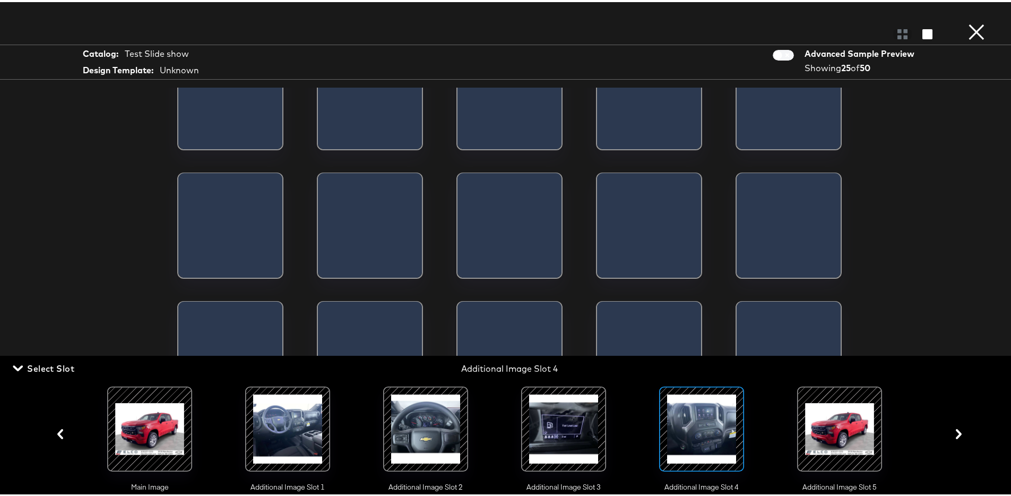
click at [956, 432] on icon "button" at bounding box center [959, 432] width 6 height 10
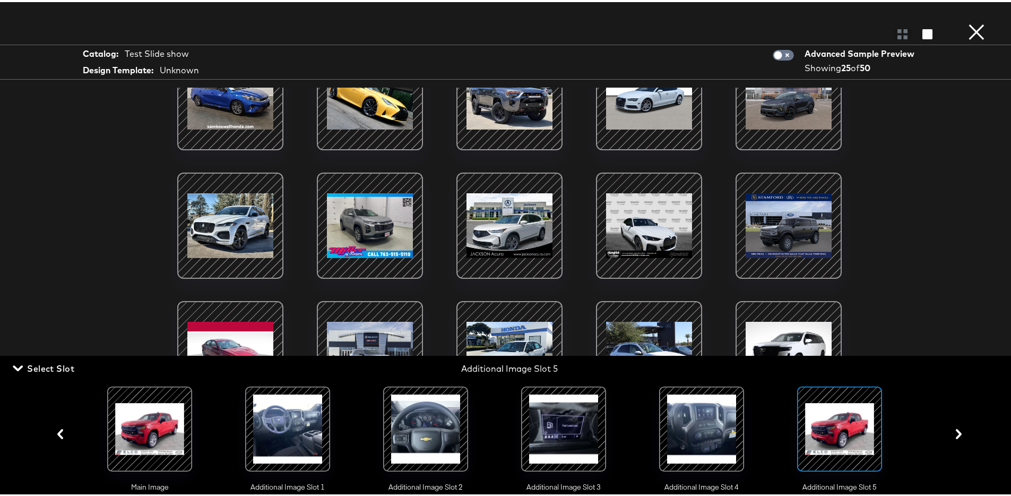
click at [956, 434] on icon "button" at bounding box center [959, 432] width 6 height 10
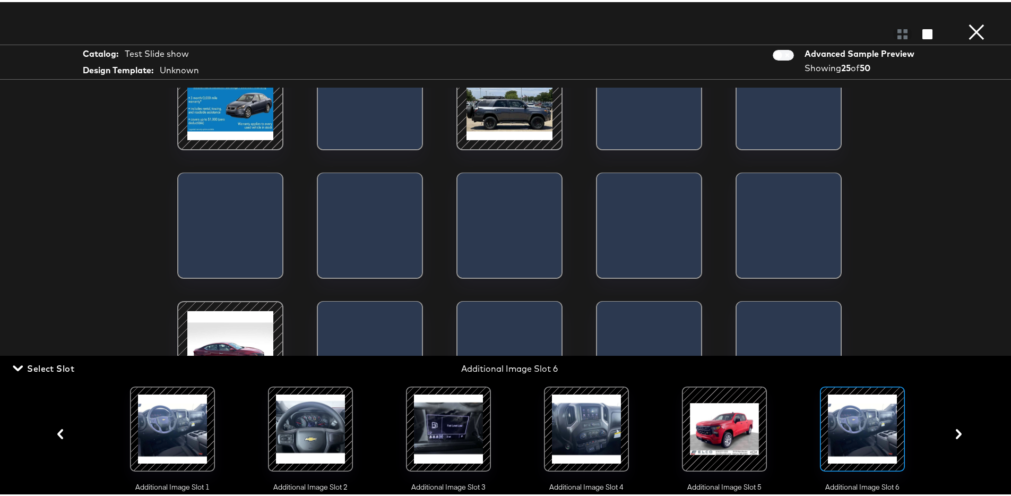
click at [956, 434] on icon "button" at bounding box center [959, 432] width 6 height 10
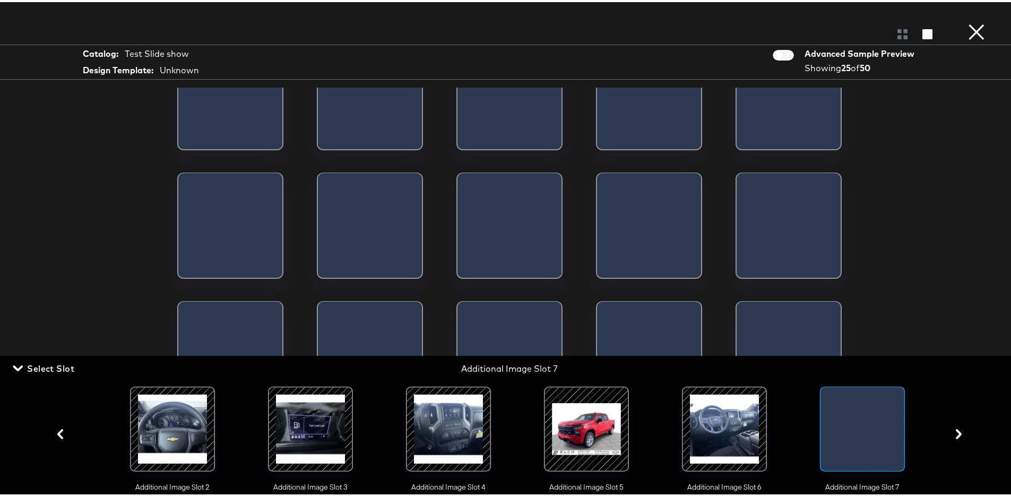
click at [956, 434] on icon "button" at bounding box center [959, 432] width 6 height 10
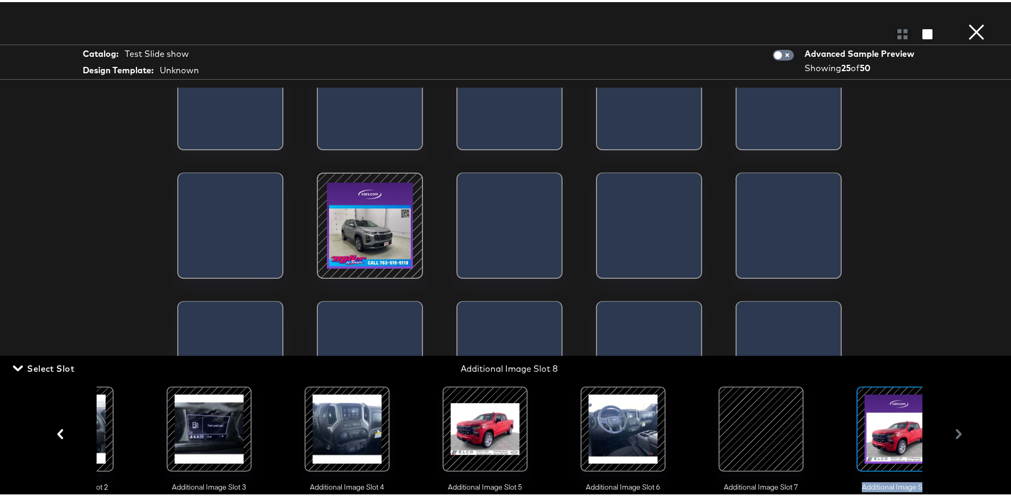
click at [951, 434] on div "Main Image Additional Image Slot 1 Additional Image Slot 2 Additional Image Slo…" at bounding box center [509, 432] width 917 height 116
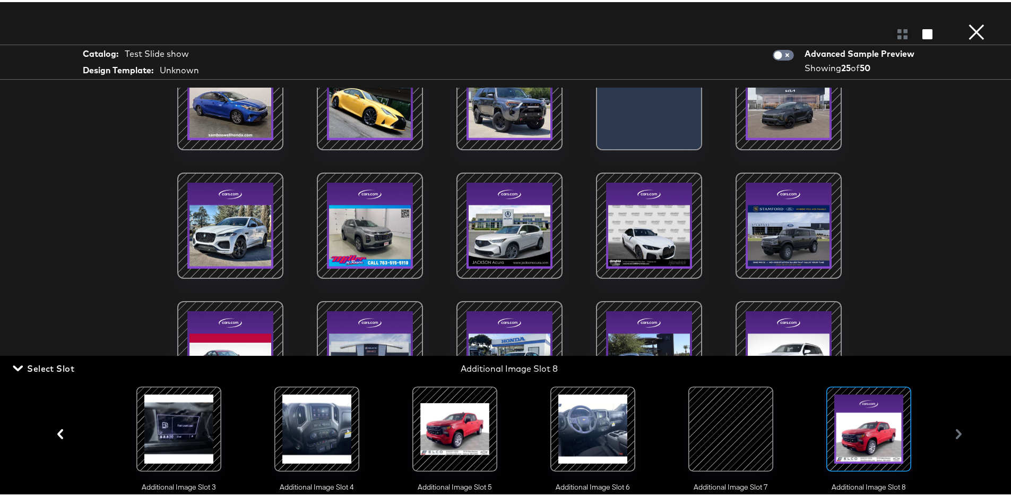
click at [718, 429] on div at bounding box center [731, 427] width 72 height 72
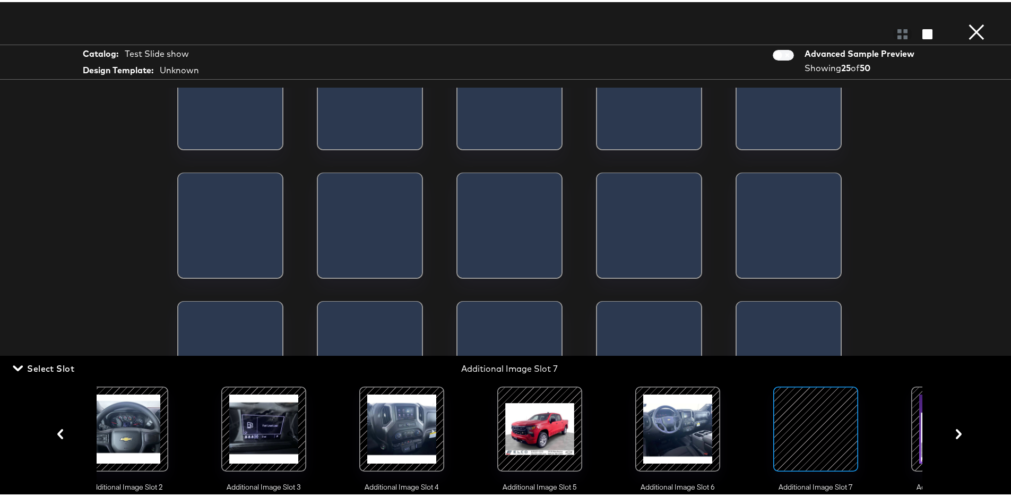
scroll to position [0, 253]
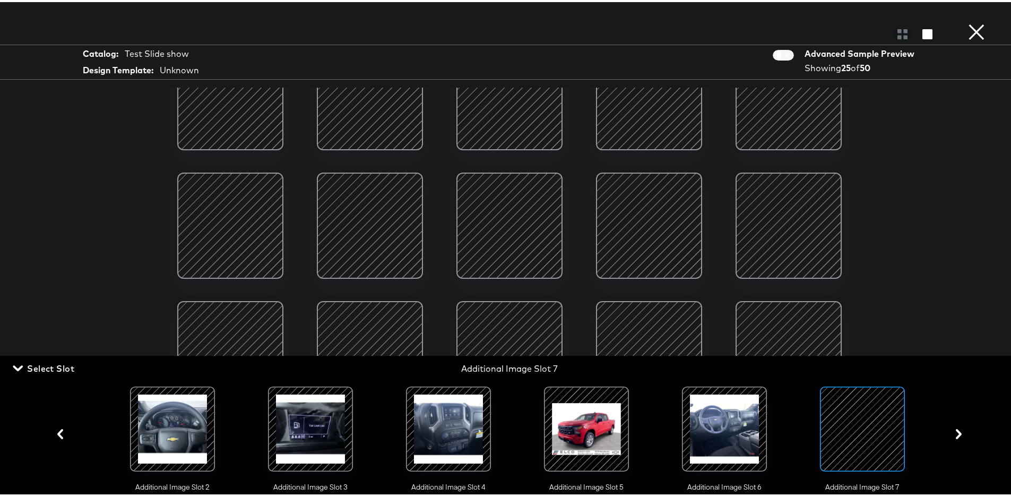
click at [966, 21] on button "×" at bounding box center [976, 10] width 21 height 21
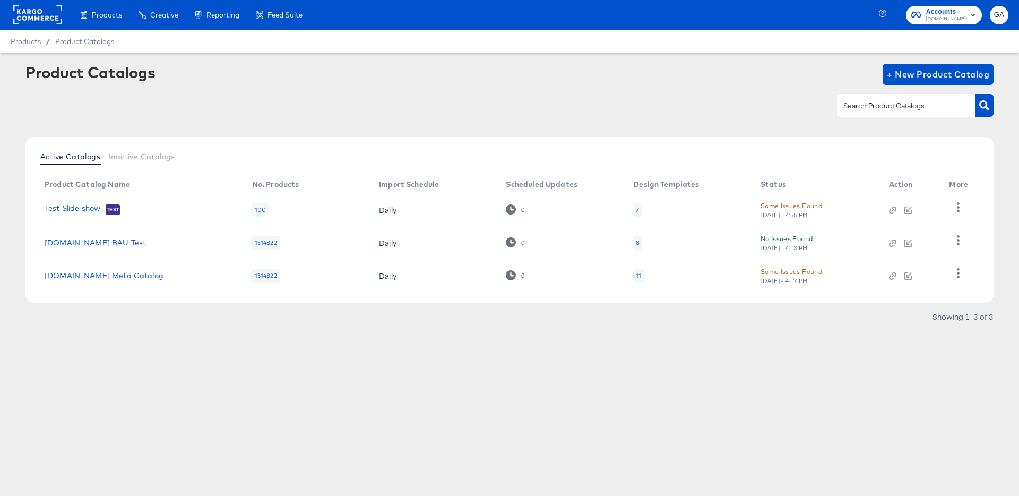
click at [91, 241] on link "[DOMAIN_NAME] BAU Test" at bounding box center [95, 242] width 101 height 8
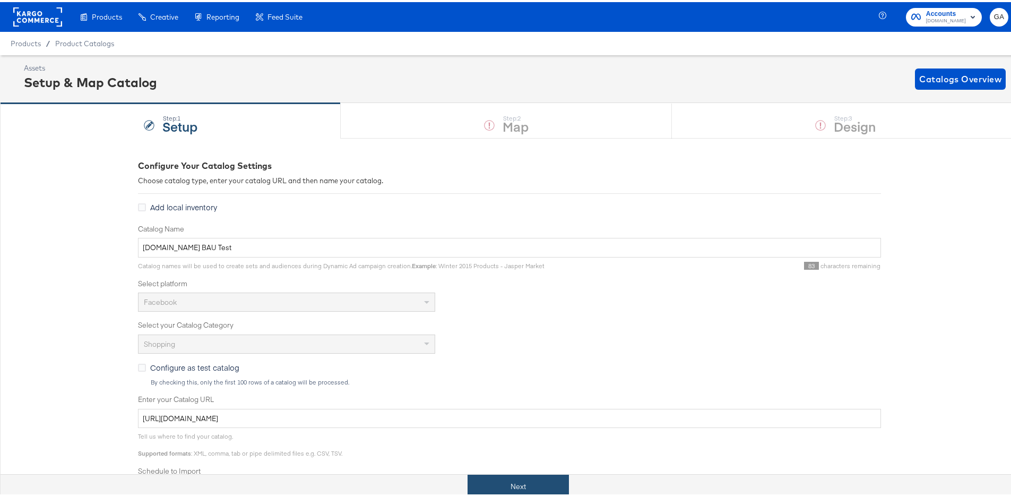
click at [511, 488] on button "Next" at bounding box center [518, 484] width 101 height 24
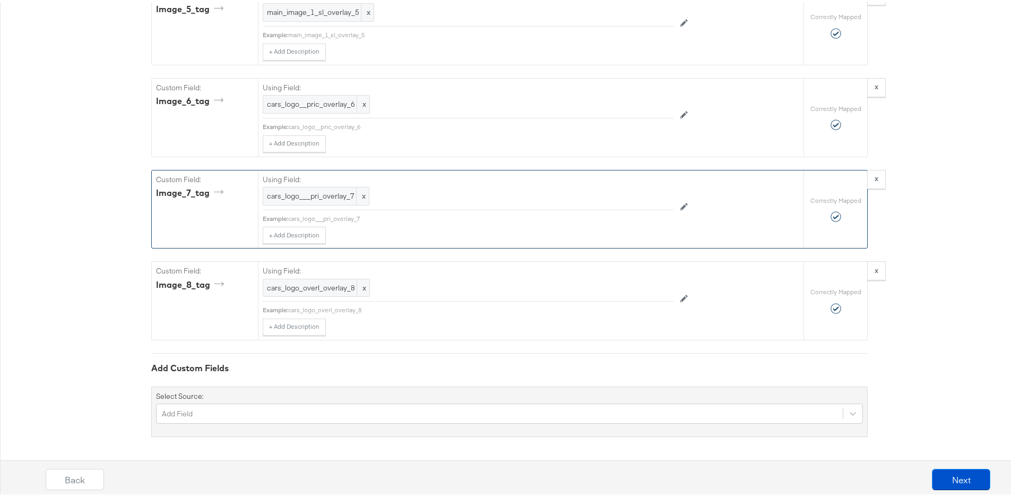
scroll to position [2894, 0]
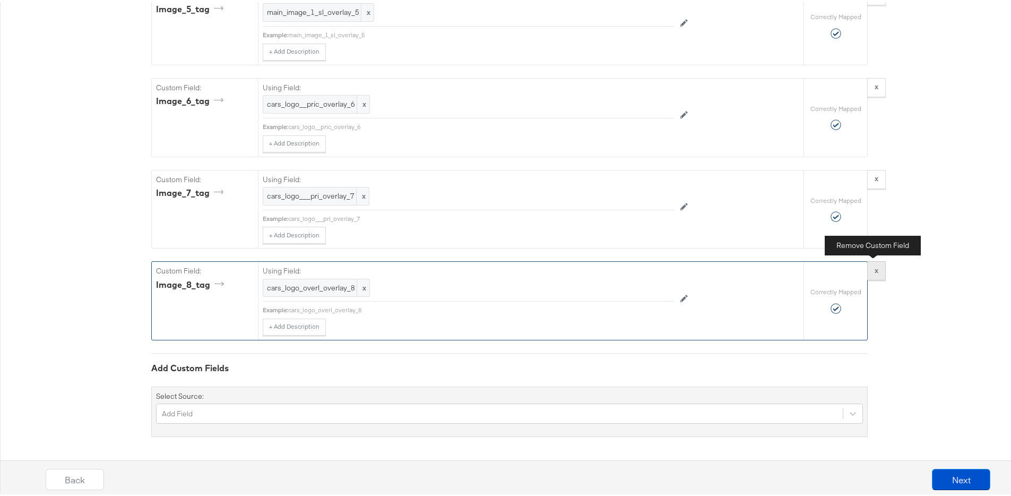
click at [873, 273] on button "x" at bounding box center [876, 268] width 19 height 19
click at [876, 273] on button "x" at bounding box center [876, 269] width 19 height 19
click at [875, 272] on button "x" at bounding box center [876, 269] width 19 height 19
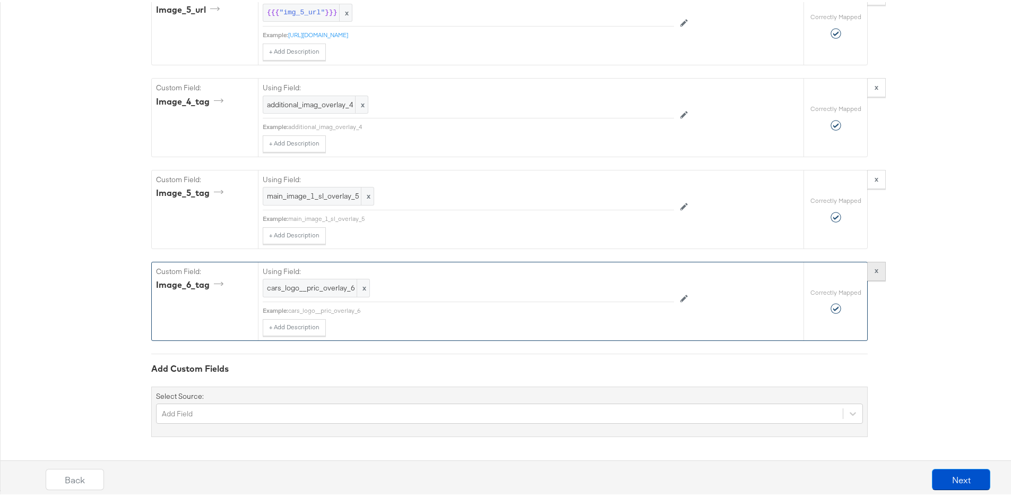
scroll to position [2619, 0]
click at [877, 270] on button "x" at bounding box center [876, 268] width 19 height 19
click at [875, 270] on button "x" at bounding box center [876, 268] width 19 height 19
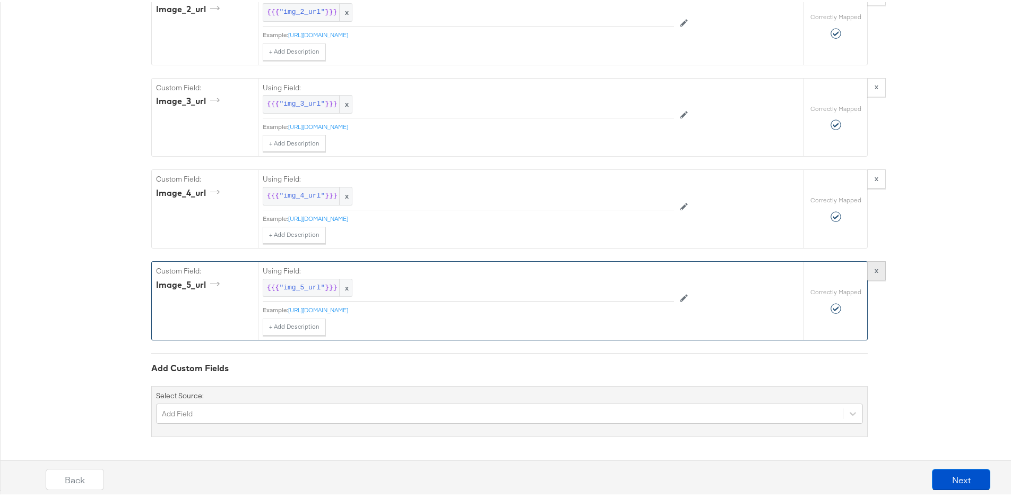
click at [875, 265] on button "x" at bounding box center [876, 268] width 19 height 19
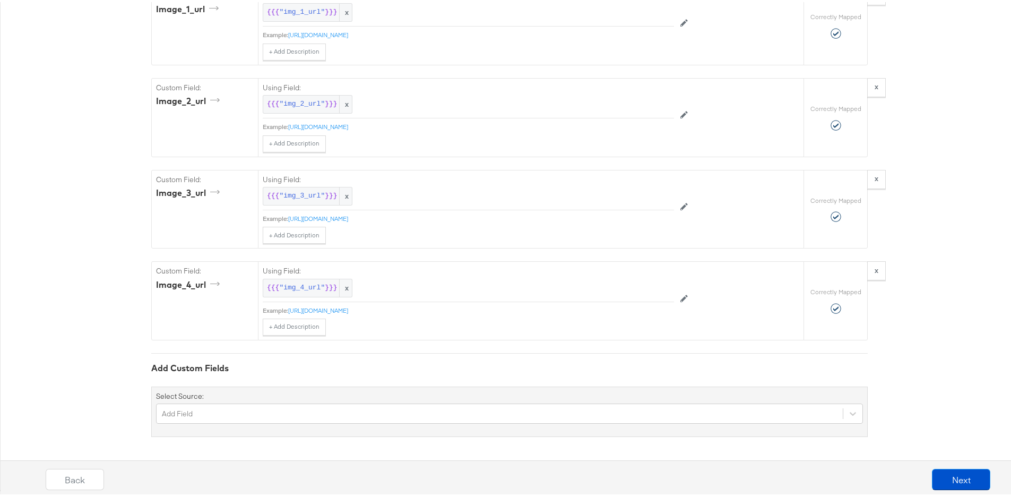
scroll to position [2336, 0]
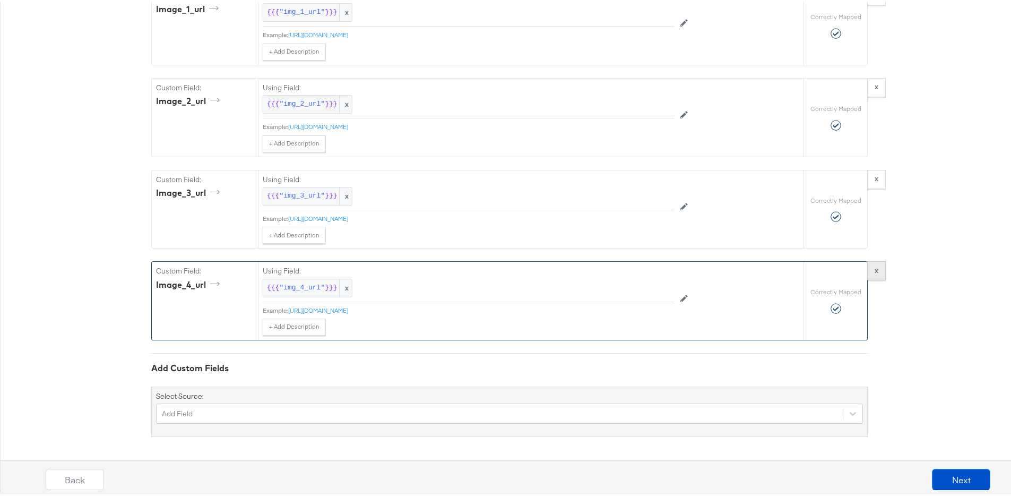
click at [875, 264] on strong "x" at bounding box center [877, 268] width 4 height 10
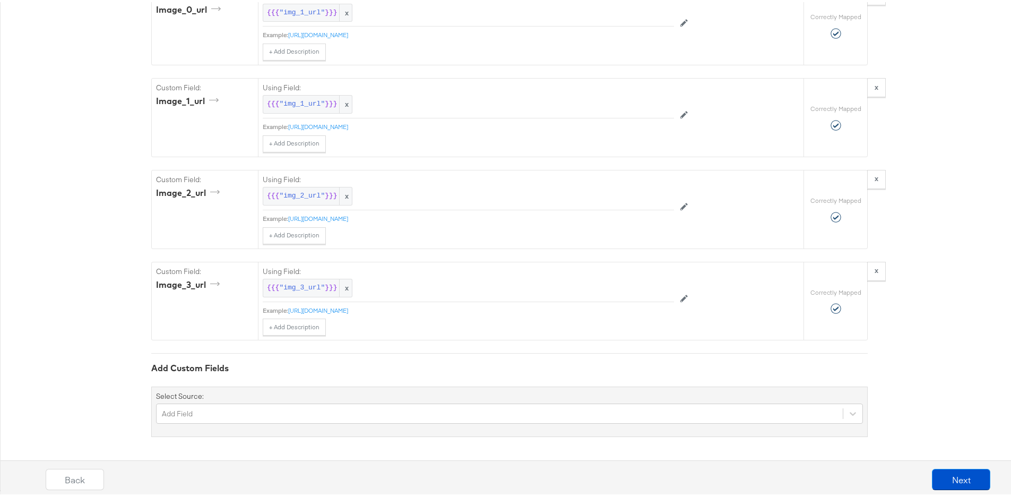
click at [875, 264] on strong "x" at bounding box center [877, 268] width 4 height 10
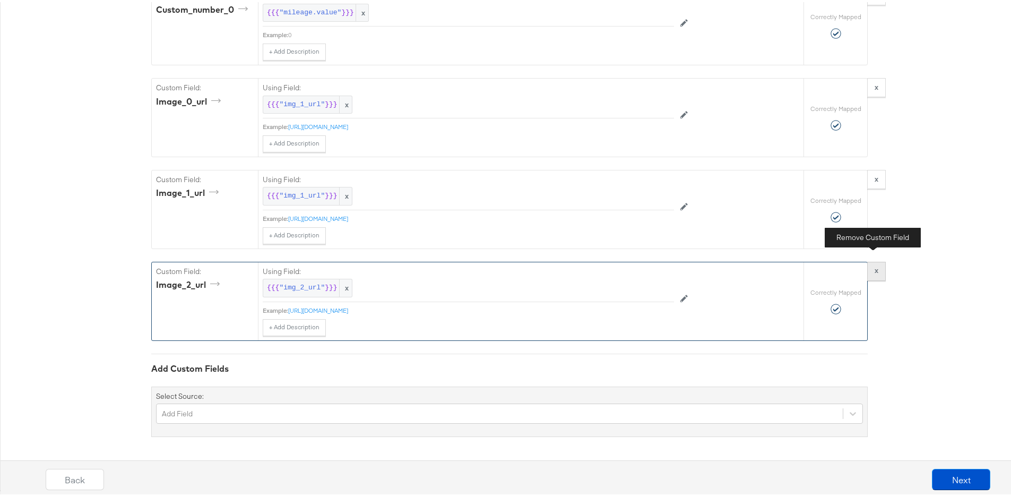
click at [875, 263] on strong "x" at bounding box center [877, 268] width 4 height 10
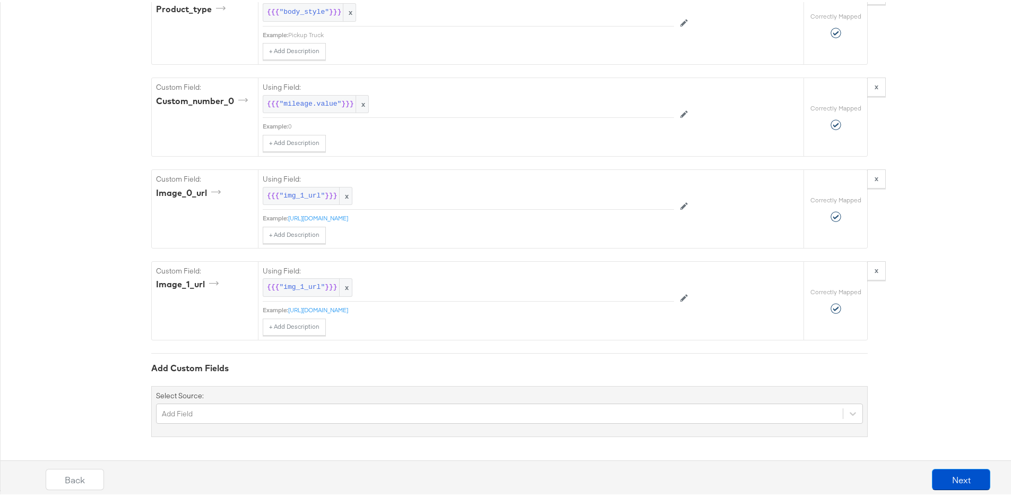
scroll to position [2037, 0]
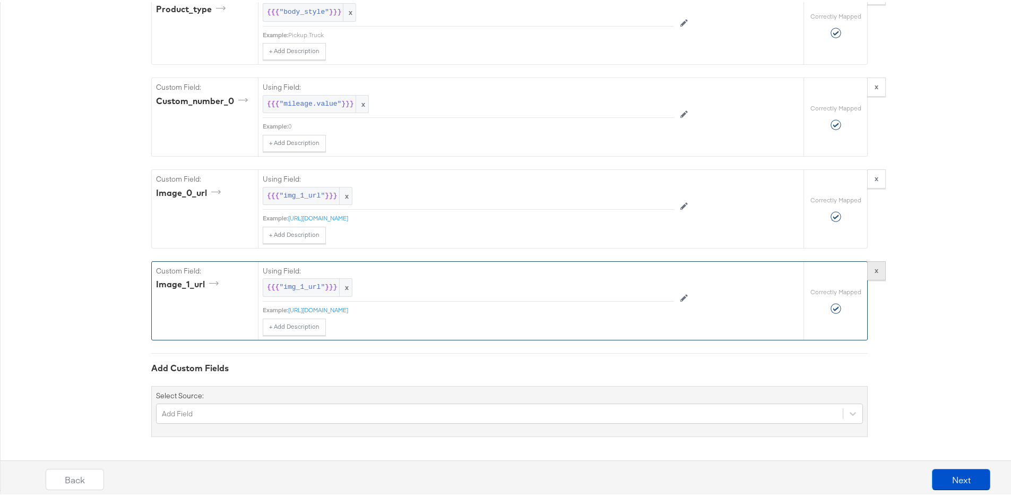
click at [875, 263] on strong "x" at bounding box center [877, 268] width 4 height 10
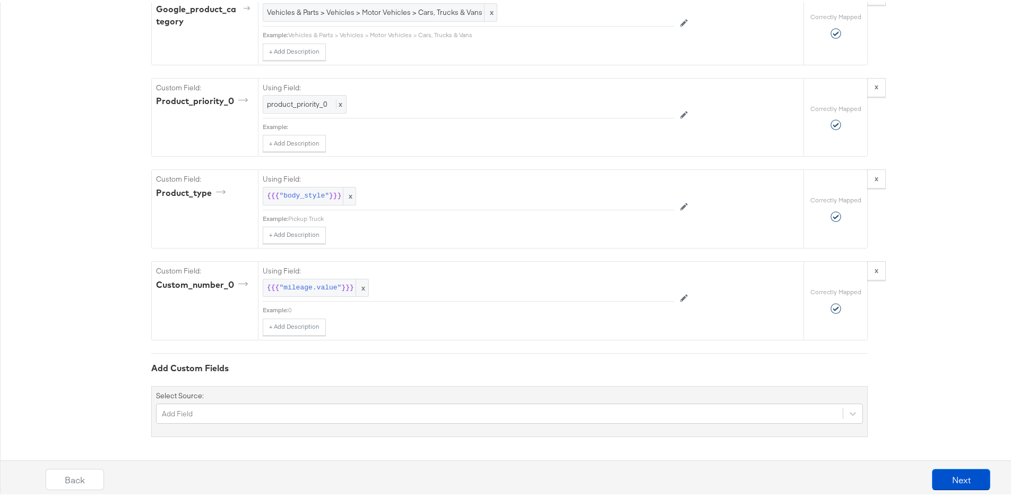
scroll to position [1837, 0]
click at [947, 474] on button "Next" at bounding box center [961, 476] width 58 height 21
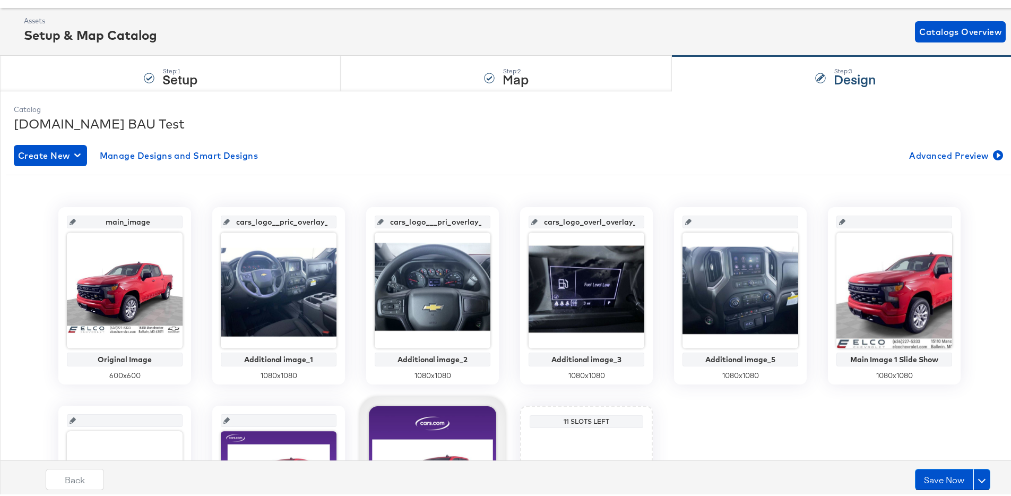
scroll to position [45, 0]
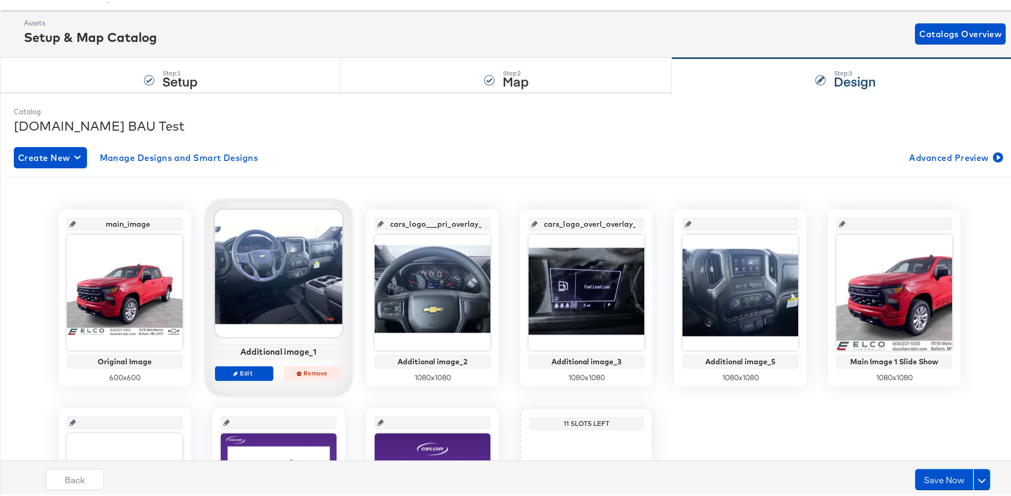
click at [300, 370] on span "Remove" at bounding box center [313, 371] width 49 height 8
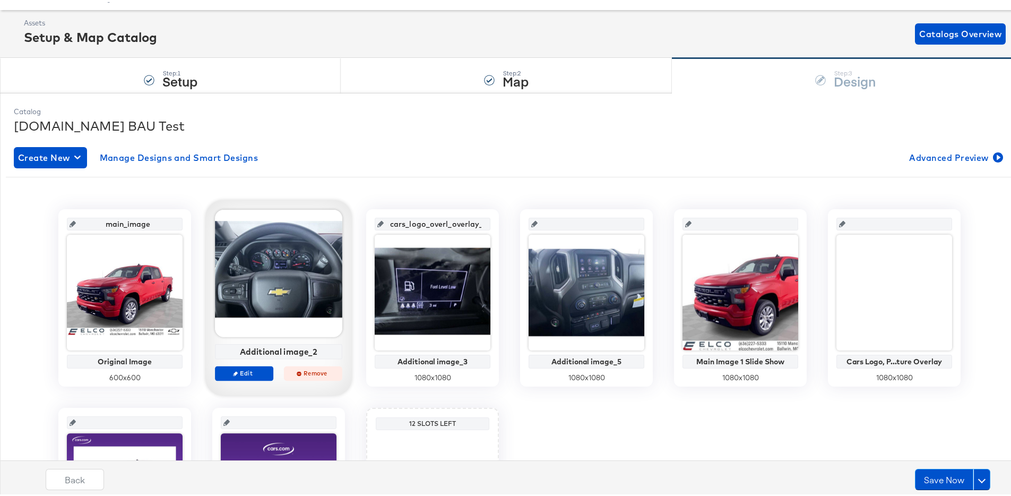
click at [310, 370] on span "Remove" at bounding box center [313, 371] width 49 height 8
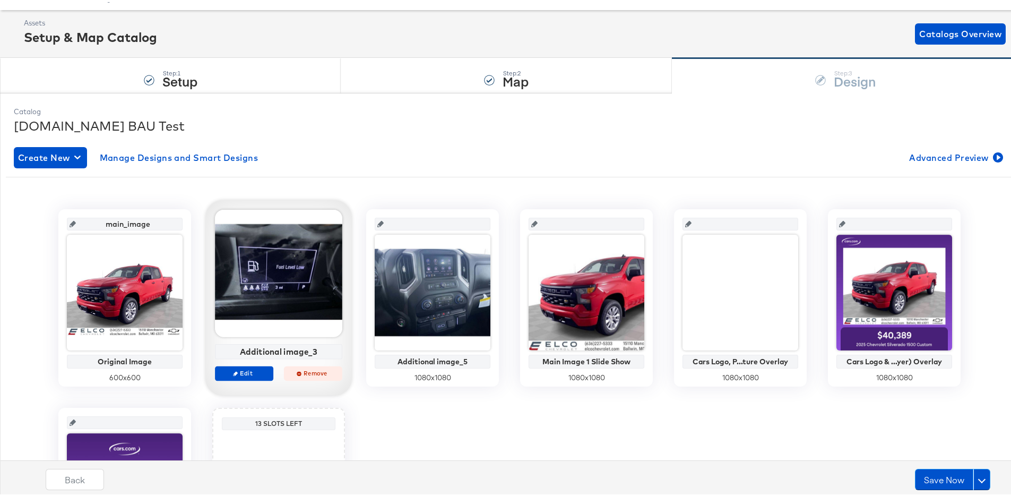
click at [315, 373] on span "Remove" at bounding box center [313, 371] width 49 height 8
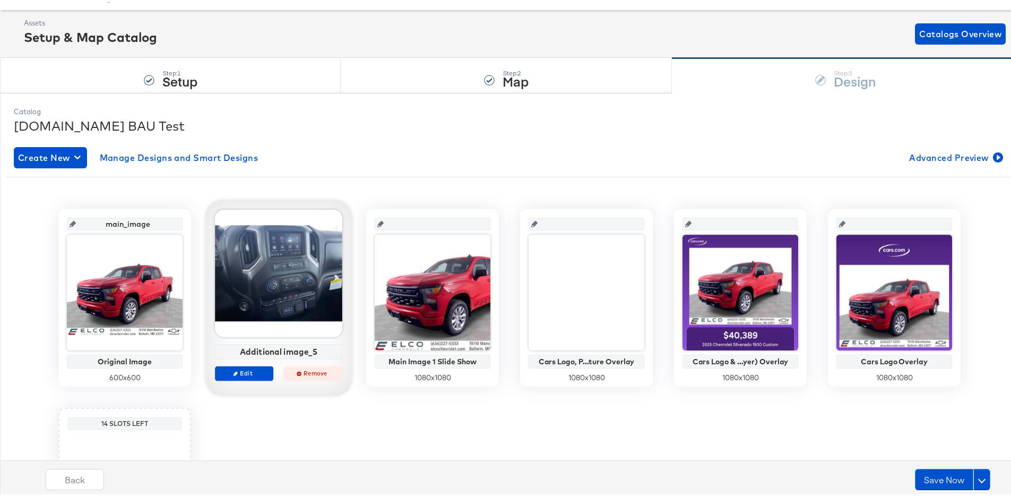
click at [302, 369] on span "Remove" at bounding box center [313, 371] width 49 height 8
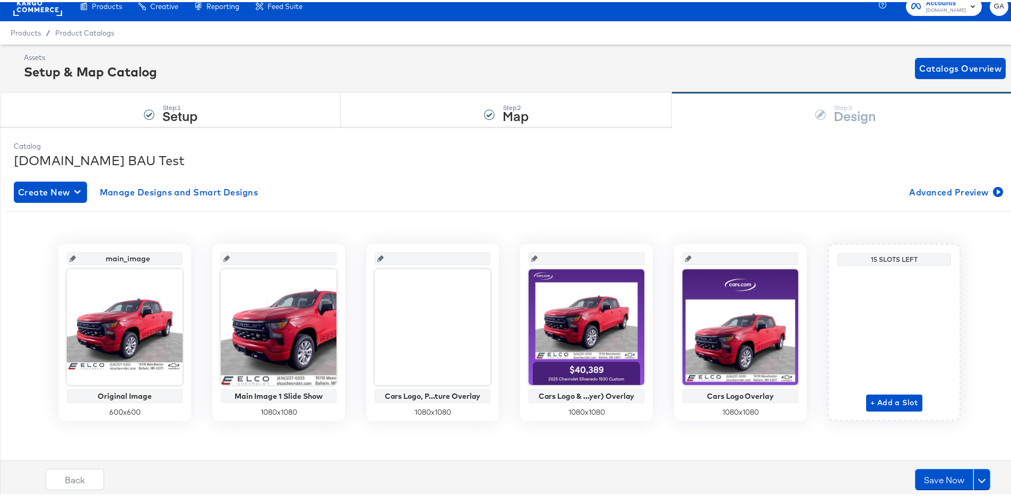
click at [297, 407] on div "1080 x 1080" at bounding box center [279, 410] width 116 height 10
click at [298, 358] on div at bounding box center [279, 325] width 116 height 116
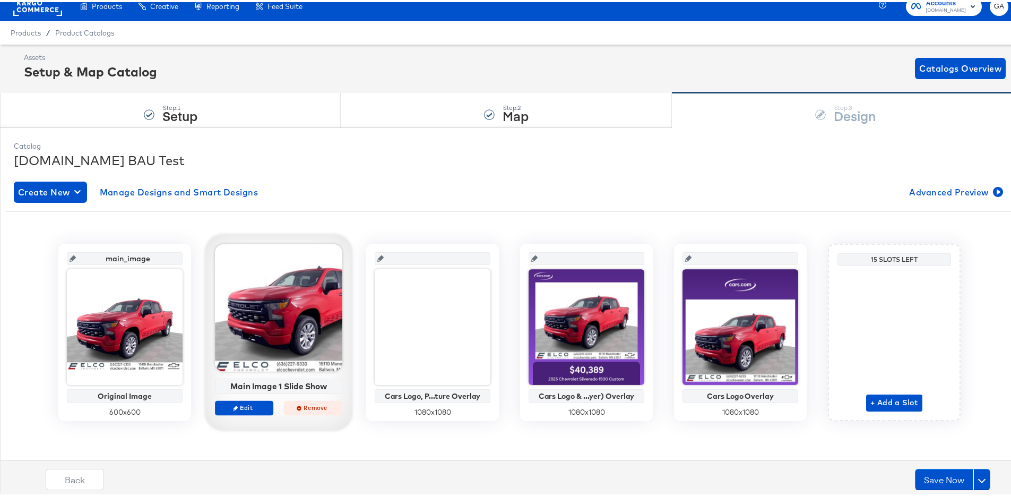
click at [310, 405] on span "Remove" at bounding box center [313, 405] width 49 height 8
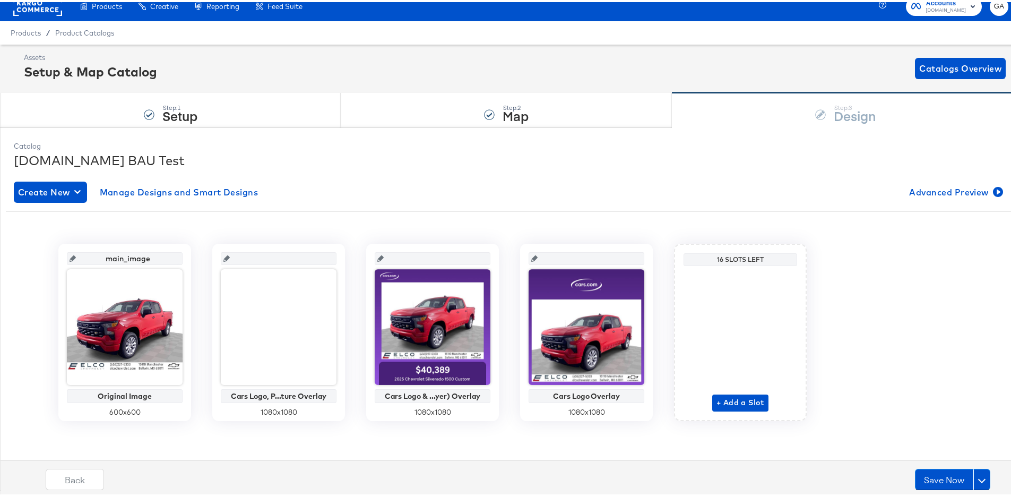
click at [311, 408] on div "1080 x 1080" at bounding box center [279, 410] width 116 height 10
drag, startPoint x: 306, startPoint y: 404, endPoint x: 306, endPoint y: 410, distance: 5.3
click at [306, 407] on div "Cars Logo, P...ture Overlay 1080 x 1080" at bounding box center [279, 341] width 116 height 148
click at [312, 367] on div at bounding box center [279, 325] width 116 height 116
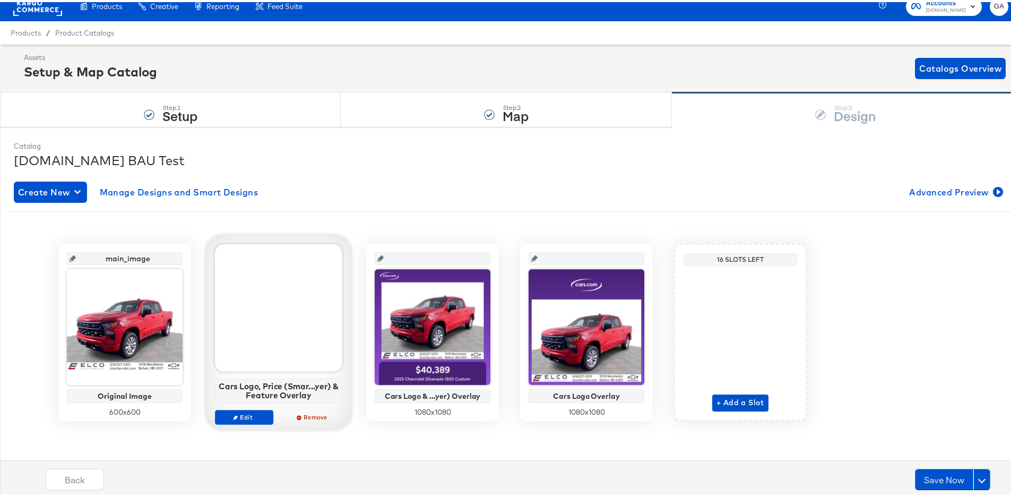
click at [306, 412] on div "Cars Logo, Price (Smar...yer) & Feature Overlay Edit Remove" at bounding box center [278, 337] width 127 height 190
click at [306, 412] on span "Remove" at bounding box center [313, 415] width 49 height 8
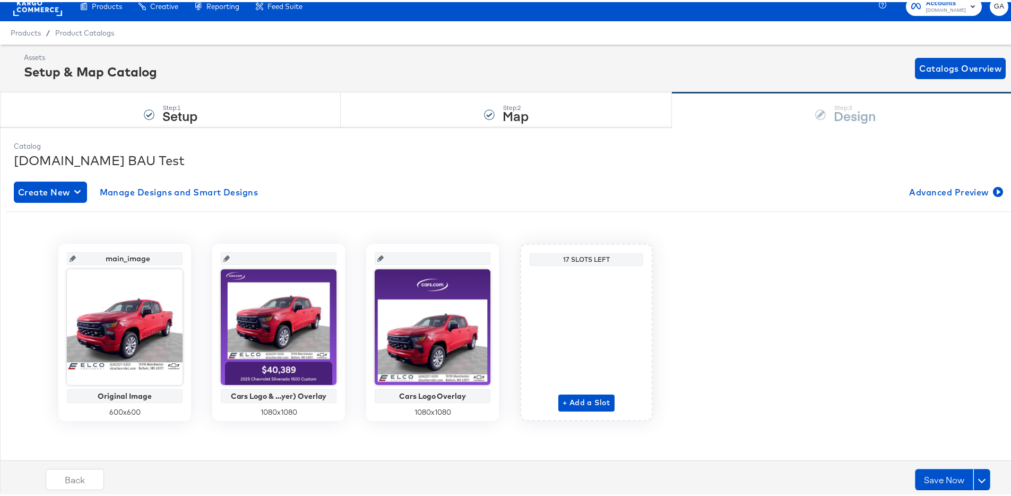
click at [308, 408] on div "1080 x 1080" at bounding box center [279, 410] width 116 height 10
click at [303, 399] on div "Cars Logo & ...yer) Overlay" at bounding box center [279, 394] width 116 height 14
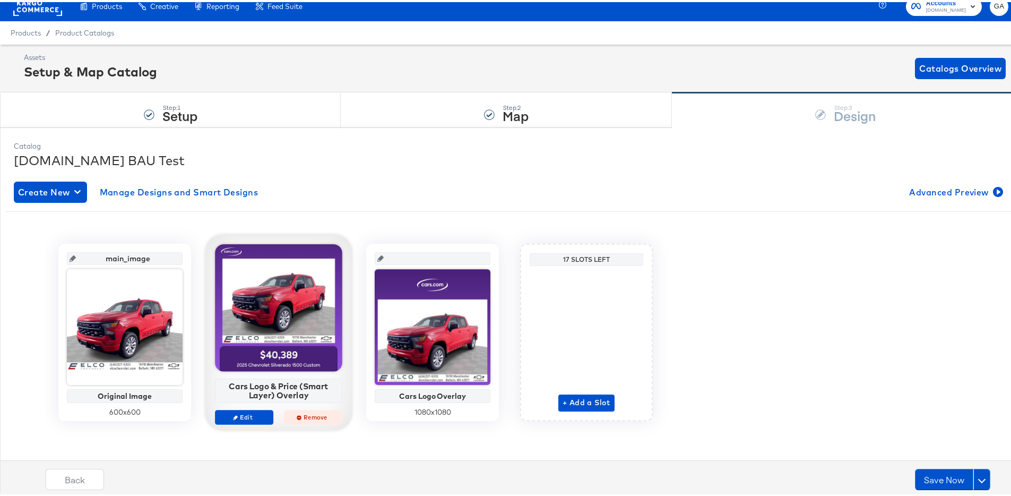
click at [308, 416] on span "Remove" at bounding box center [313, 415] width 49 height 8
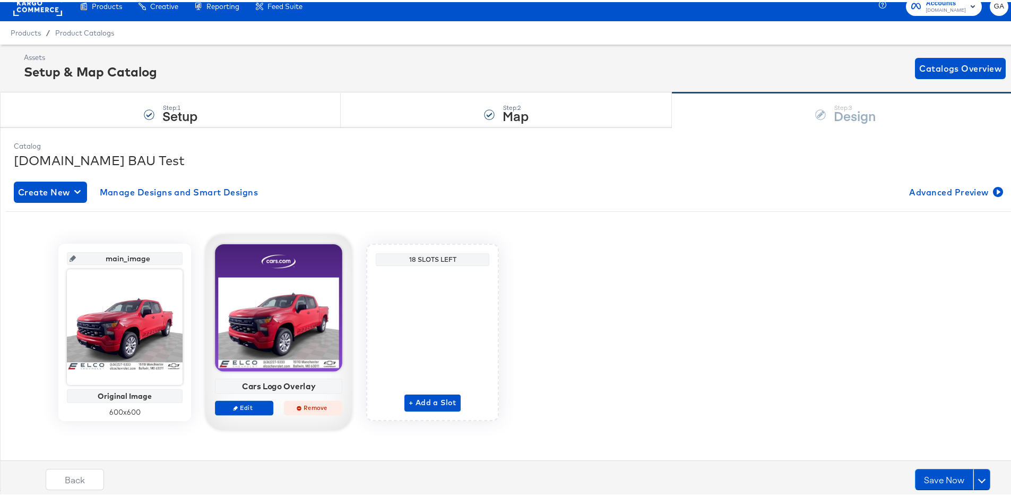
click at [305, 407] on span "Remove" at bounding box center [313, 405] width 49 height 8
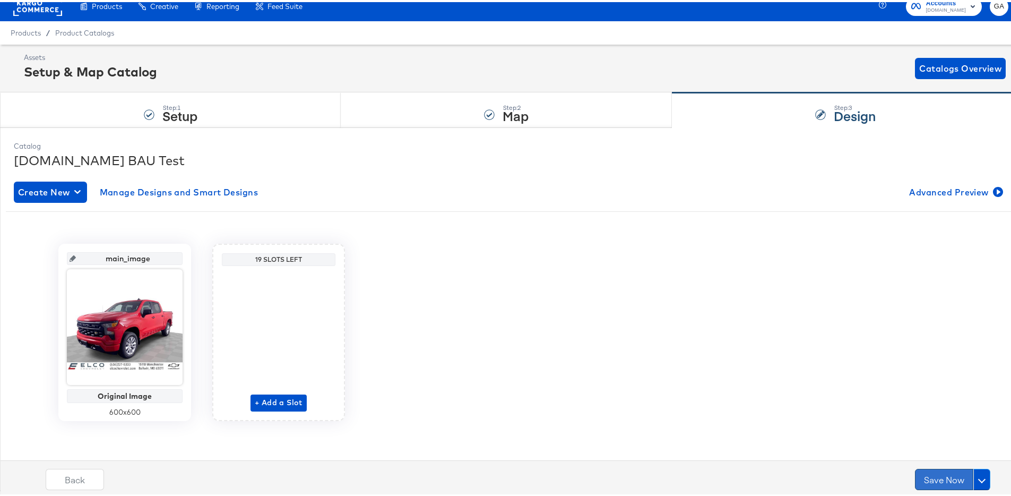
click at [923, 476] on button "Save Now" at bounding box center [944, 476] width 58 height 21
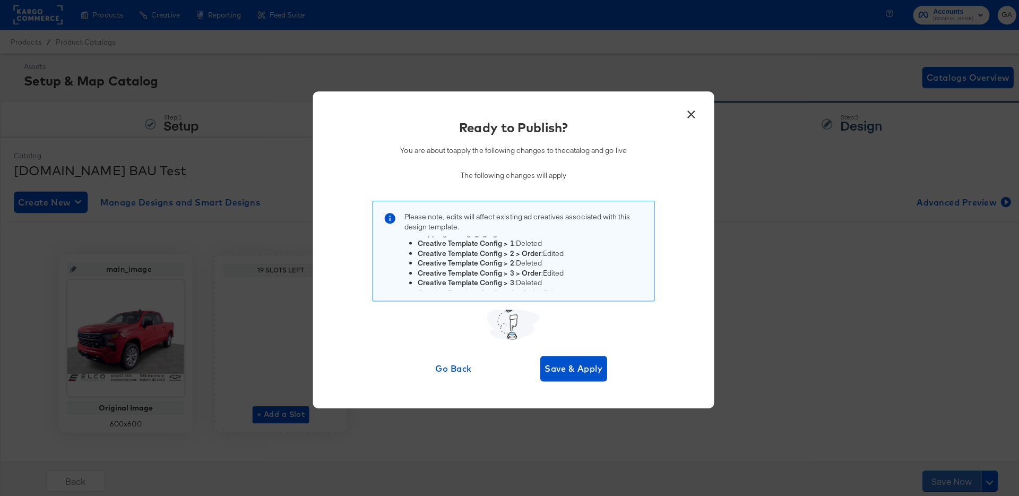
scroll to position [237, 0]
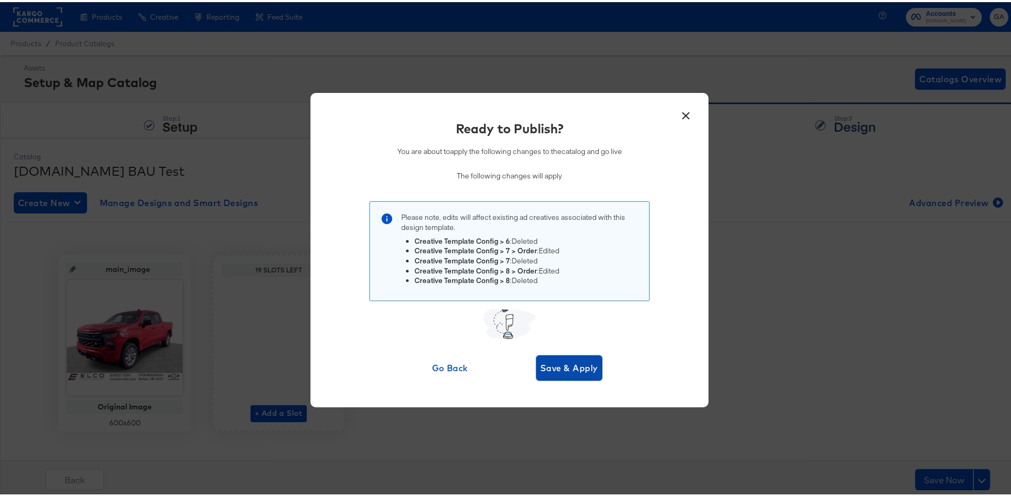
click at [554, 365] on span "Save & Apply" at bounding box center [569, 365] width 58 height 15
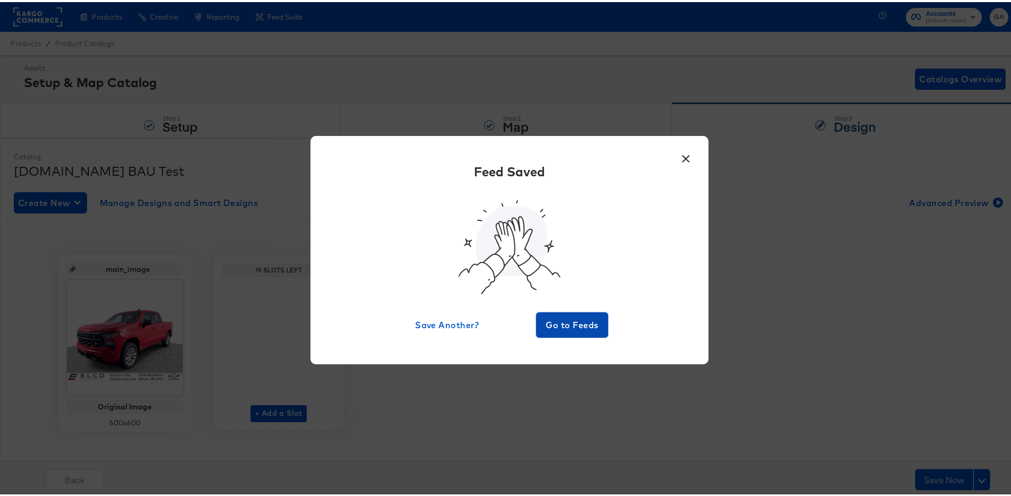
click at [568, 326] on span "Go to Feeds" at bounding box center [572, 322] width 64 height 15
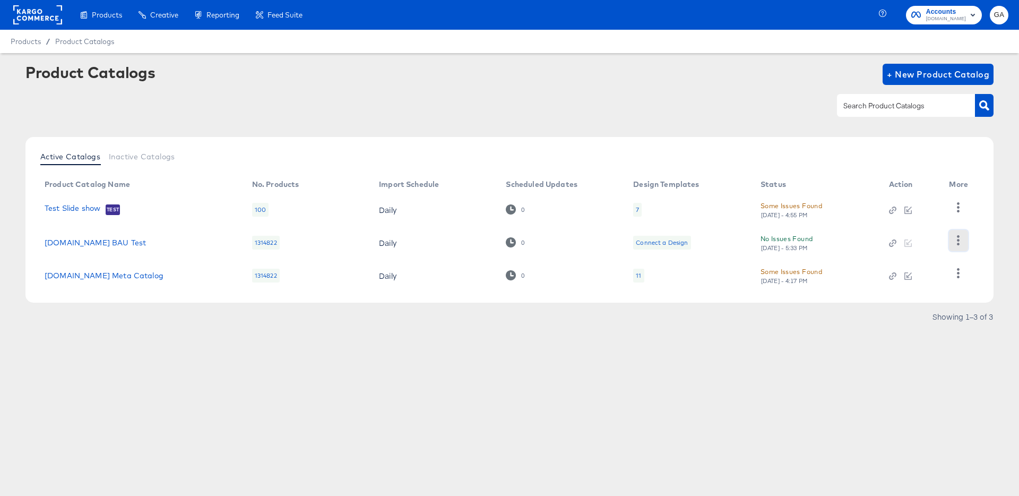
click at [960, 239] on icon "button" at bounding box center [958, 240] width 10 height 10
